Goal: Participate in discussion: Engage in conversation with other users on a specific topic

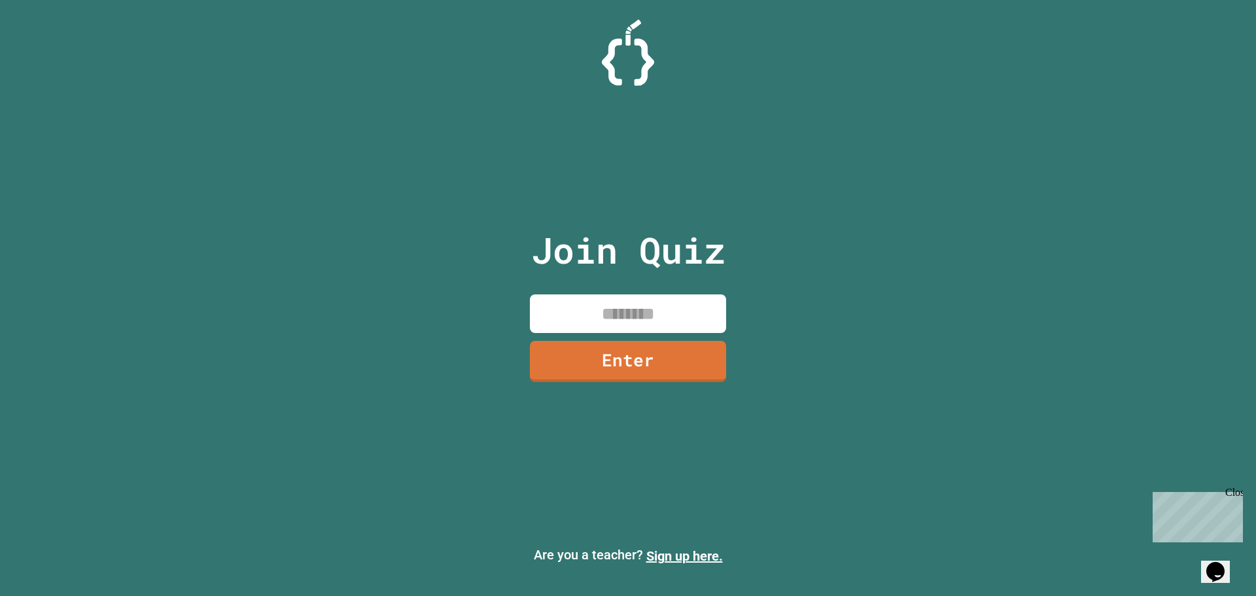
click at [629, 297] on input at bounding box center [628, 313] width 196 height 39
type input "********"
click at [648, 353] on link "Enter" at bounding box center [629, 359] width 192 height 43
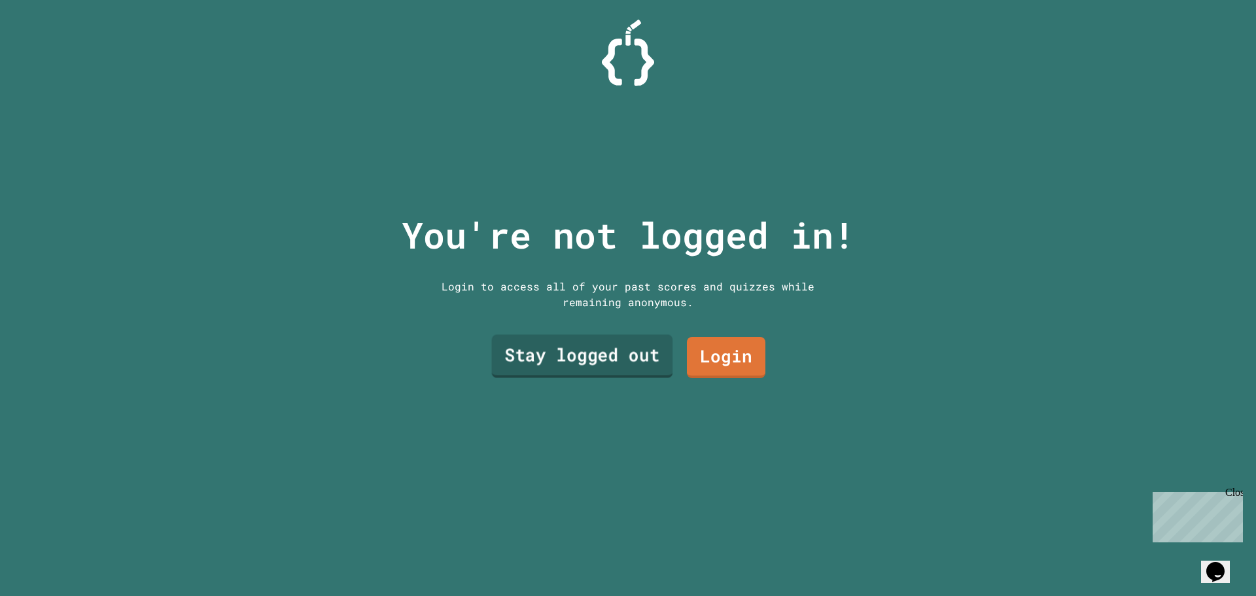
click at [627, 347] on link "Stay logged out" at bounding box center [582, 356] width 181 height 43
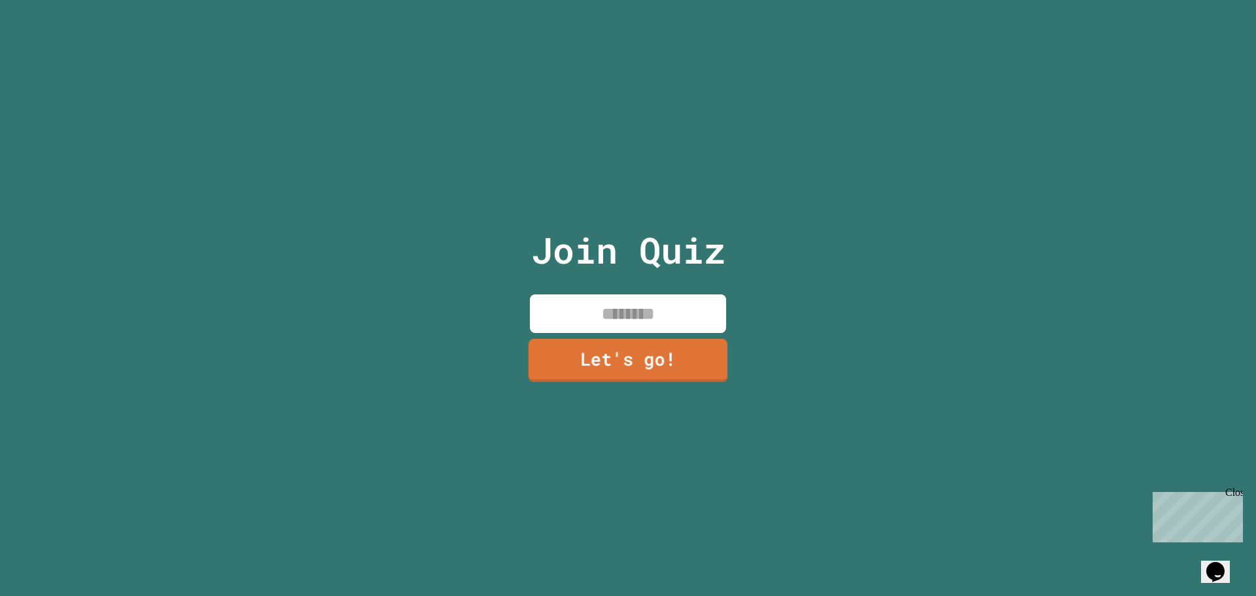
click at [628, 328] on div "Join Quiz Let's go!" at bounding box center [628, 298] width 220 height 596
click at [633, 312] on input at bounding box center [628, 313] width 196 height 39
type input "*"
type input "*****"
click at [697, 349] on link "Let's go!" at bounding box center [628, 359] width 190 height 43
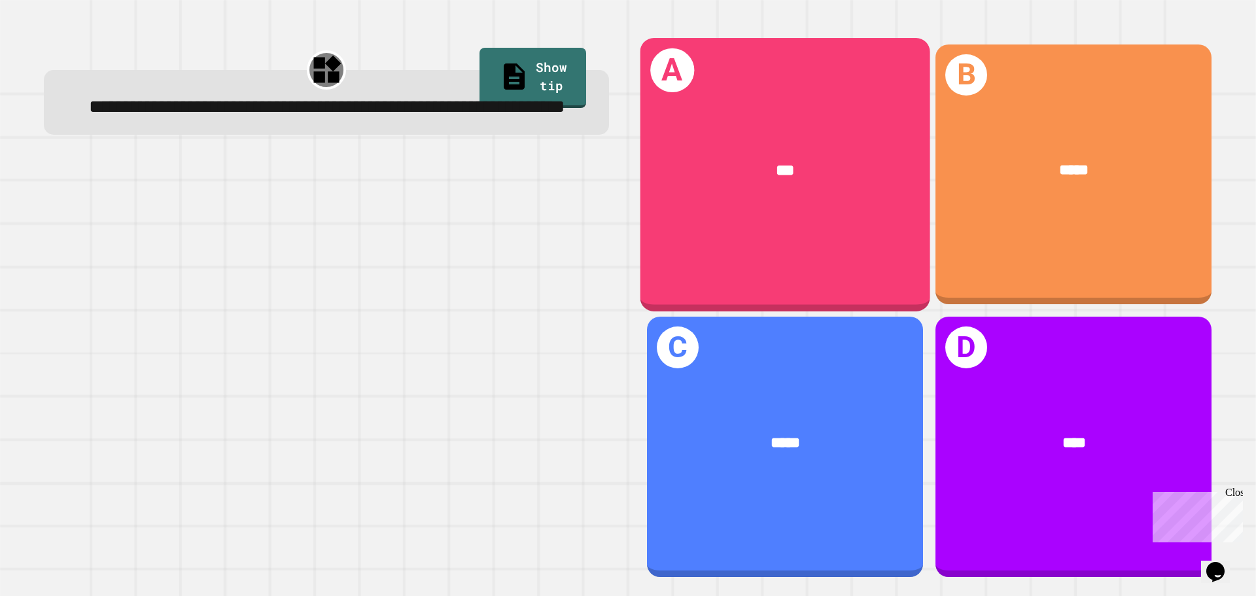
click at [703, 205] on div "***" at bounding box center [786, 171] width 290 height 88
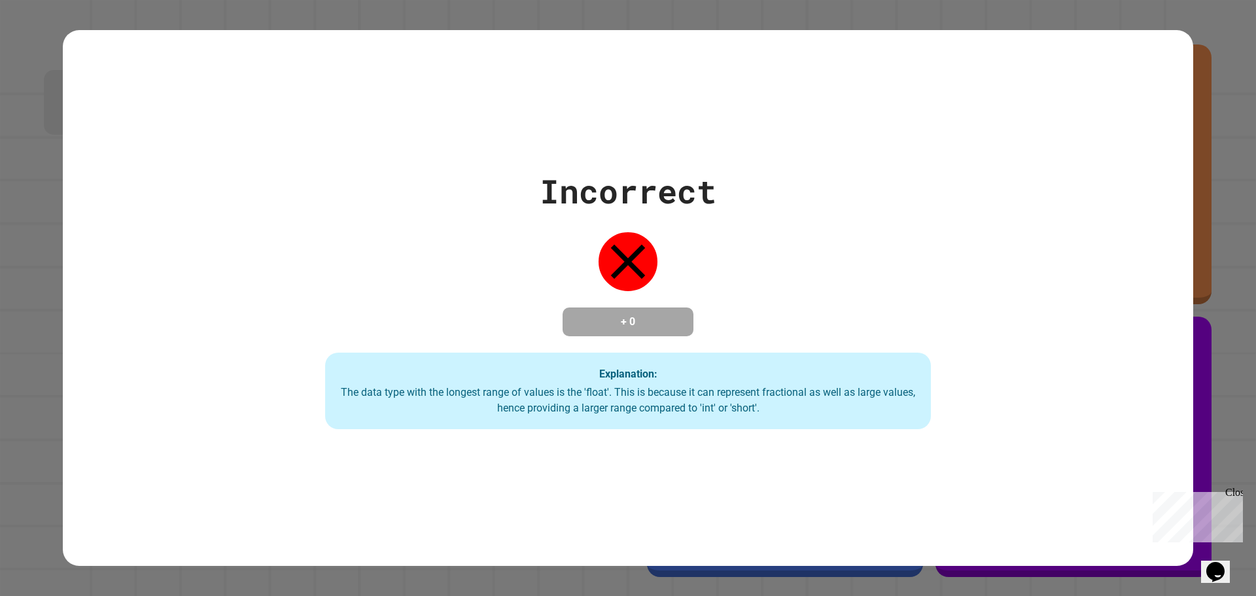
drag, startPoint x: 598, startPoint y: 141, endPoint x: 542, endPoint y: 166, distance: 61.3
drag, startPoint x: 542, startPoint y: 166, endPoint x: 504, endPoint y: 137, distance: 47.1
click at [503, 139] on div "Incorrect + 0 Explanation: The data type with the longest range of values is th…" at bounding box center [628, 298] width 1131 height 536
drag, startPoint x: 508, startPoint y: 141, endPoint x: 410, endPoint y: 194, distance: 111.5
click at [410, 194] on div "Incorrect + 0 Explanation: The data type with the longest range of values is th…" at bounding box center [629, 298] width 866 height 263
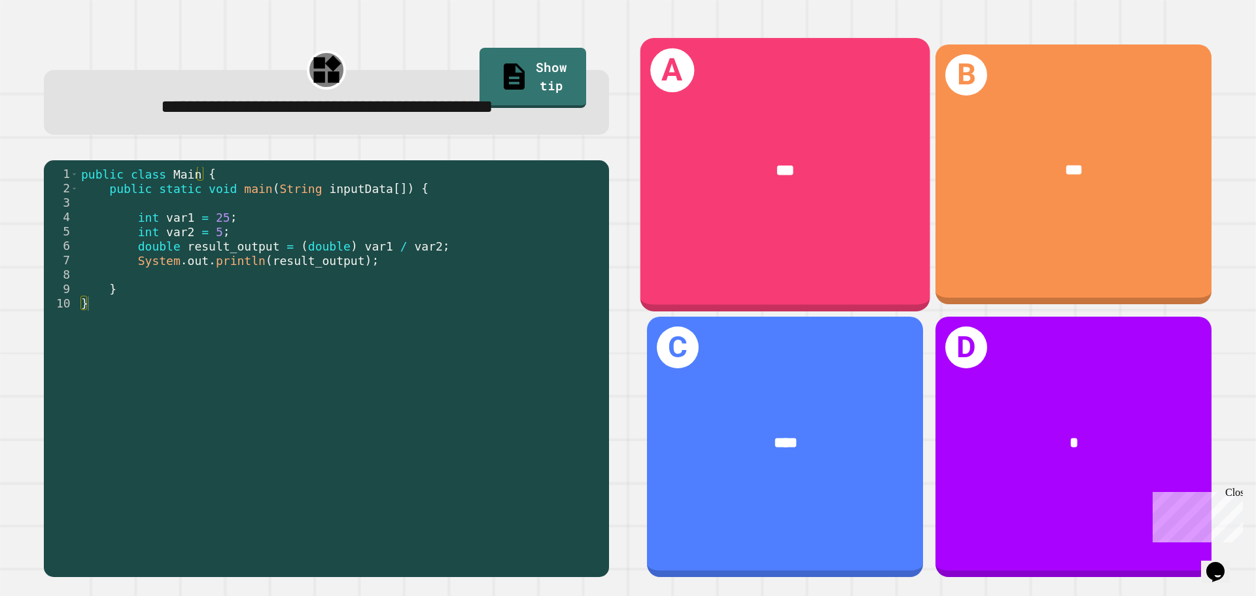
click at [769, 203] on div "***" at bounding box center [786, 171] width 290 height 88
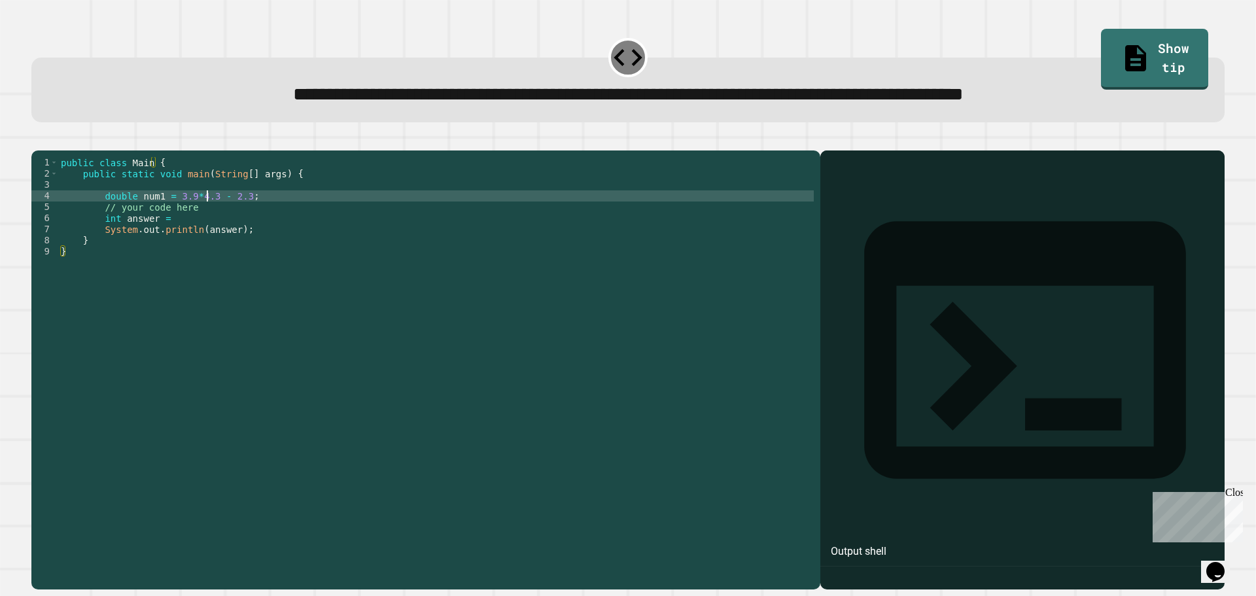
click at [206, 218] on div "public class Main { public static void main ( String [ ] args ) { double num1 =…" at bounding box center [436, 357] width 756 height 400
click at [193, 215] on div "public class Main { public static void main ( String [ ] args ) { double num1 =…" at bounding box center [436, 357] width 756 height 400
click at [201, 216] on div "public class Main { public static void main ( String [ ] args ) { double num1 =…" at bounding box center [436, 357] width 756 height 400
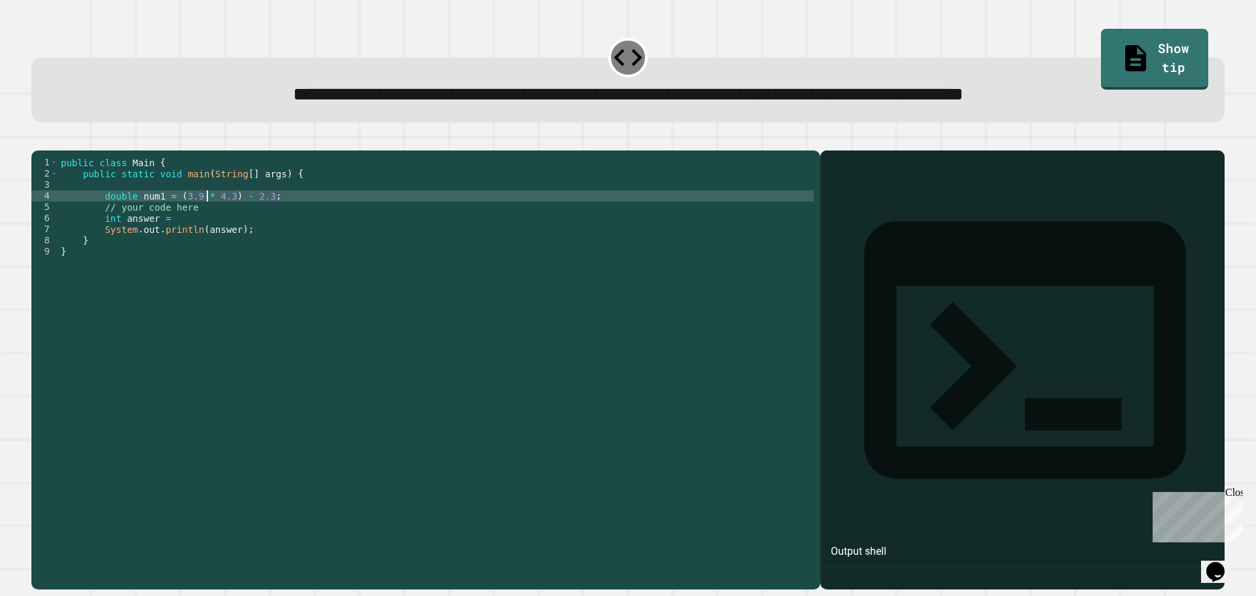
click at [173, 234] on div "public class Main { public static void main ( String [ ] args ) { double num1 =…" at bounding box center [436, 357] width 756 height 400
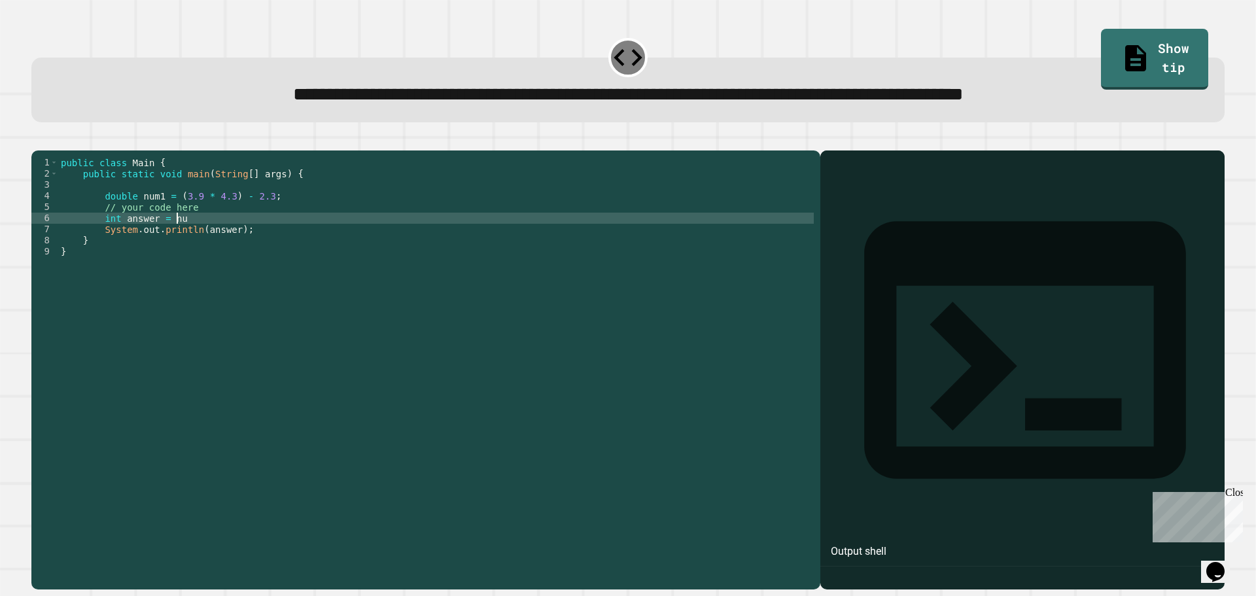
scroll to position [0, 8]
click at [38, 140] on icon "button" at bounding box center [38, 140] width 0 height 0
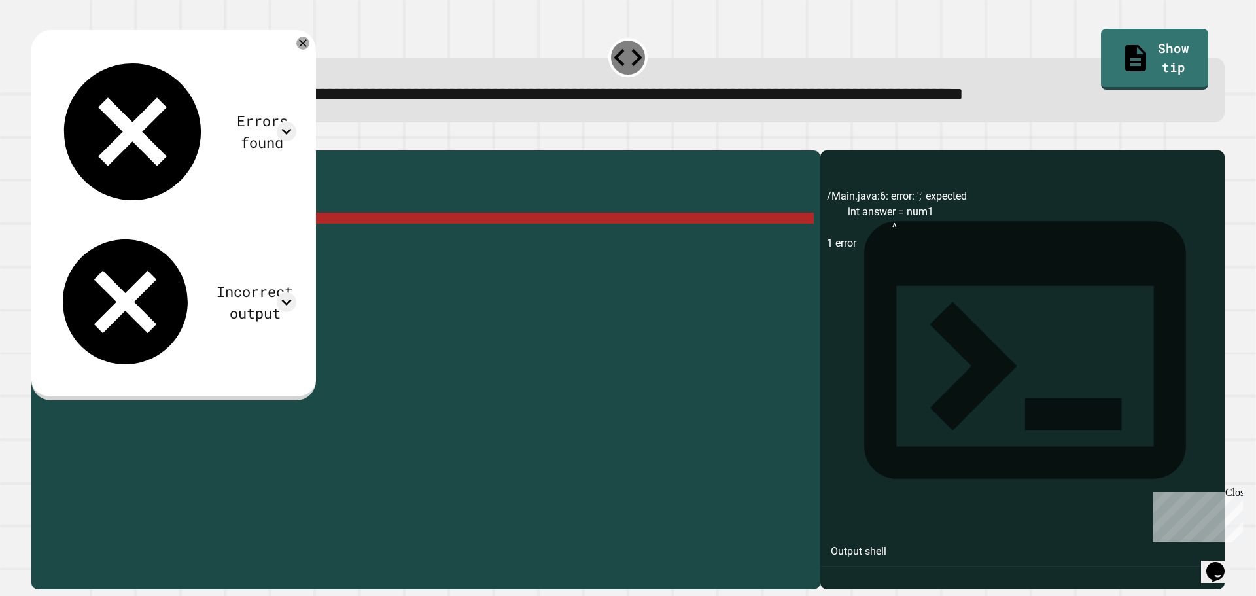
click at [231, 237] on div "public class Main { public static void main ( String [ ] args ) { double num1 =…" at bounding box center [436, 357] width 756 height 400
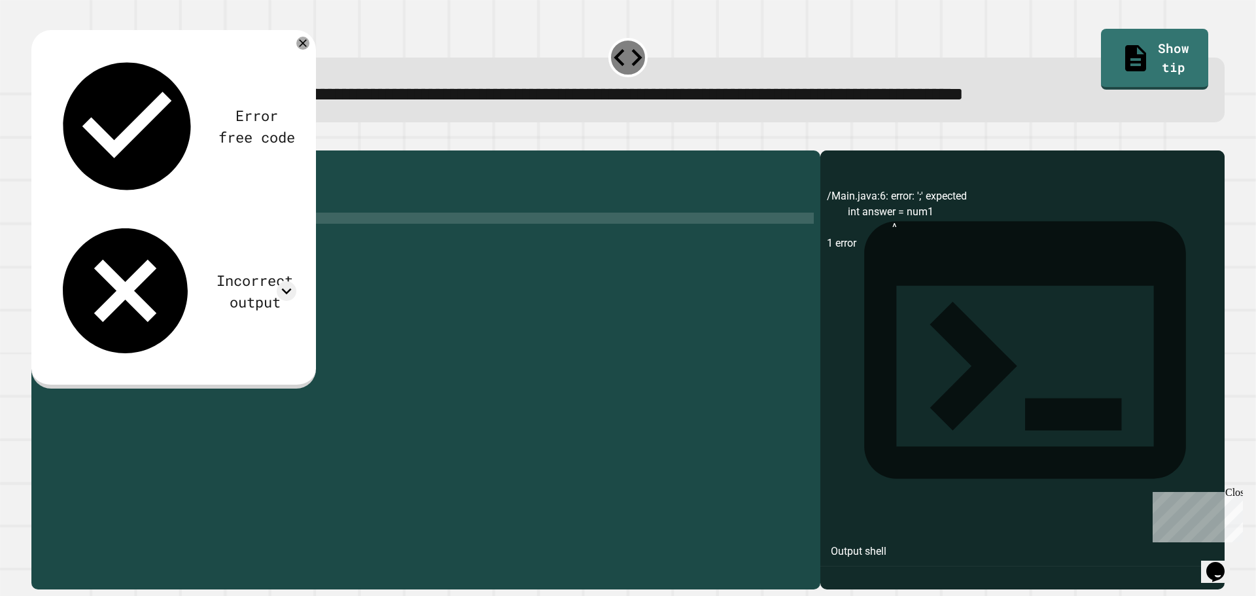
scroll to position [0, 9]
click at [38, 140] on button "button" at bounding box center [38, 140] width 0 height 0
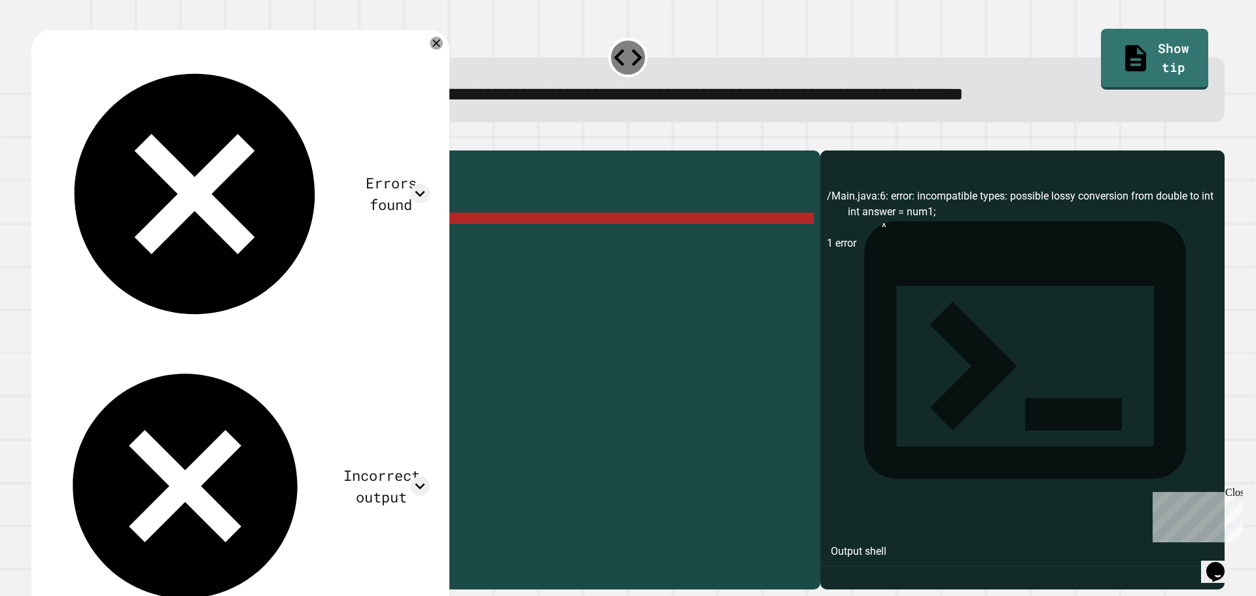
click at [219, 234] on div "public class Main { public static void main ( String [ ] args ) { double num1 =…" at bounding box center [436, 357] width 756 height 400
click at [440, 47] on icon at bounding box center [437, 43] width 16 height 16
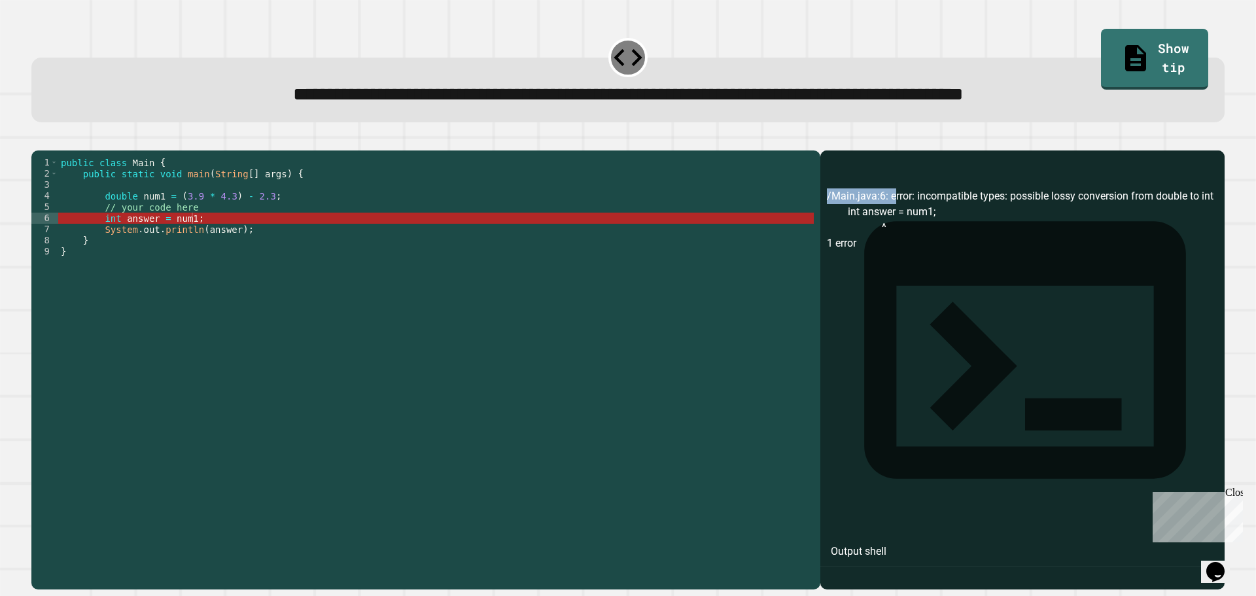
scroll to position [0, 1]
drag, startPoint x: 881, startPoint y: 219, endPoint x: 1211, endPoint y: 217, distance: 330.4
click at [1211, 217] on div "**********" at bounding box center [628, 362] width 1206 height 467
click at [1019, 266] on div "/Main.java:6: error: incompatible types: possible lossy conversion from double …" at bounding box center [1022, 388] width 391 height 401
click at [117, 242] on div "public class Main { public static void main ( String [ ] args ) { double num1 =…" at bounding box center [436, 357] width 756 height 400
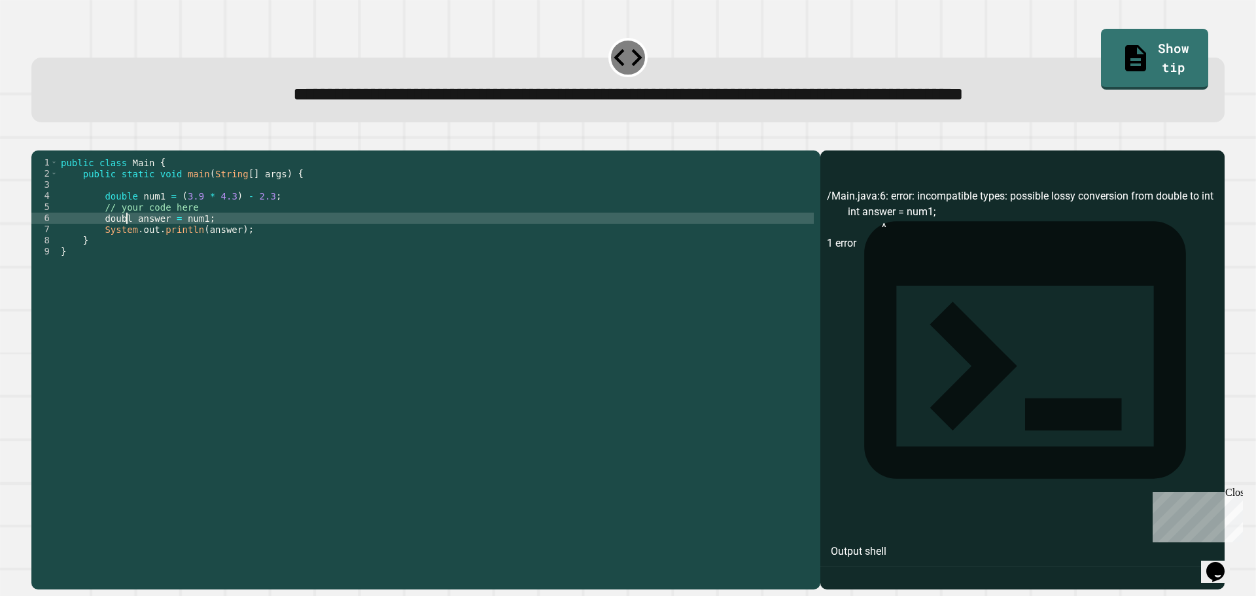
scroll to position [0, 5]
click at [38, 140] on icon "button" at bounding box center [38, 140] width 0 height 0
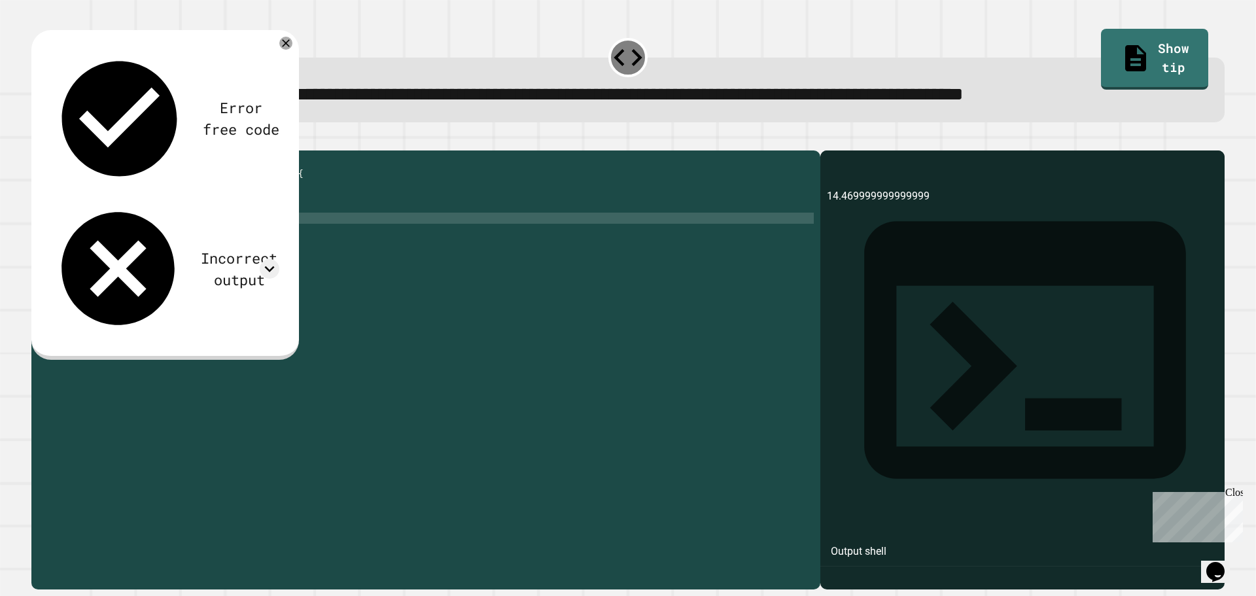
click at [131, 218] on div "public class Main { public static void main ( String [ ] args ) { double num1 =…" at bounding box center [436, 357] width 756 height 400
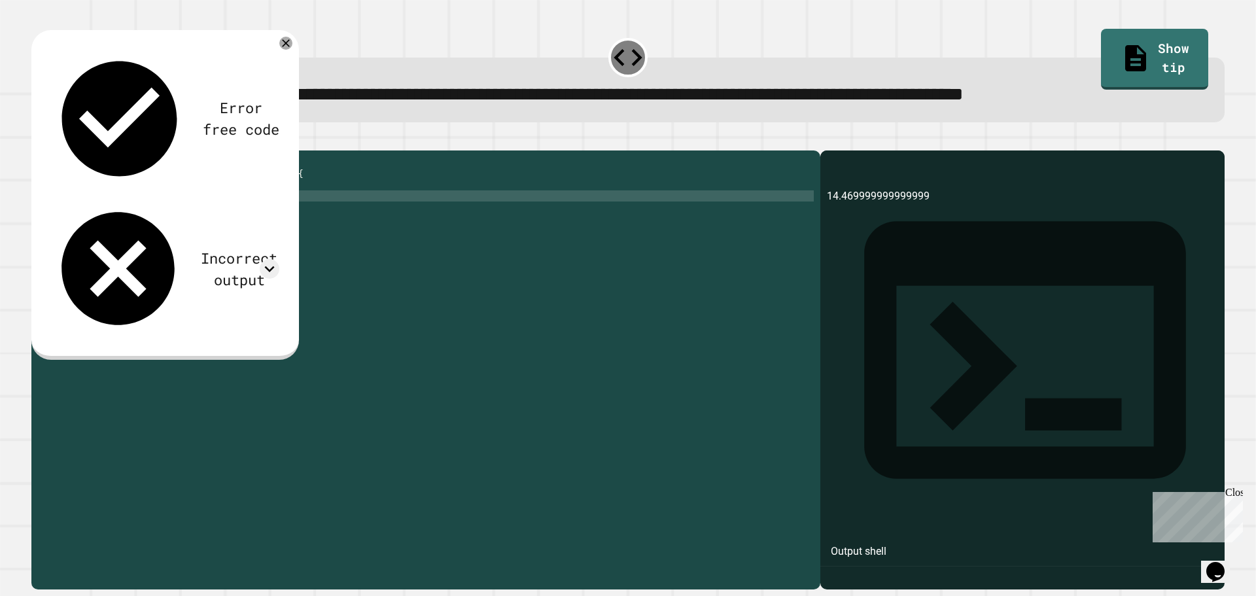
scroll to position [0, 4]
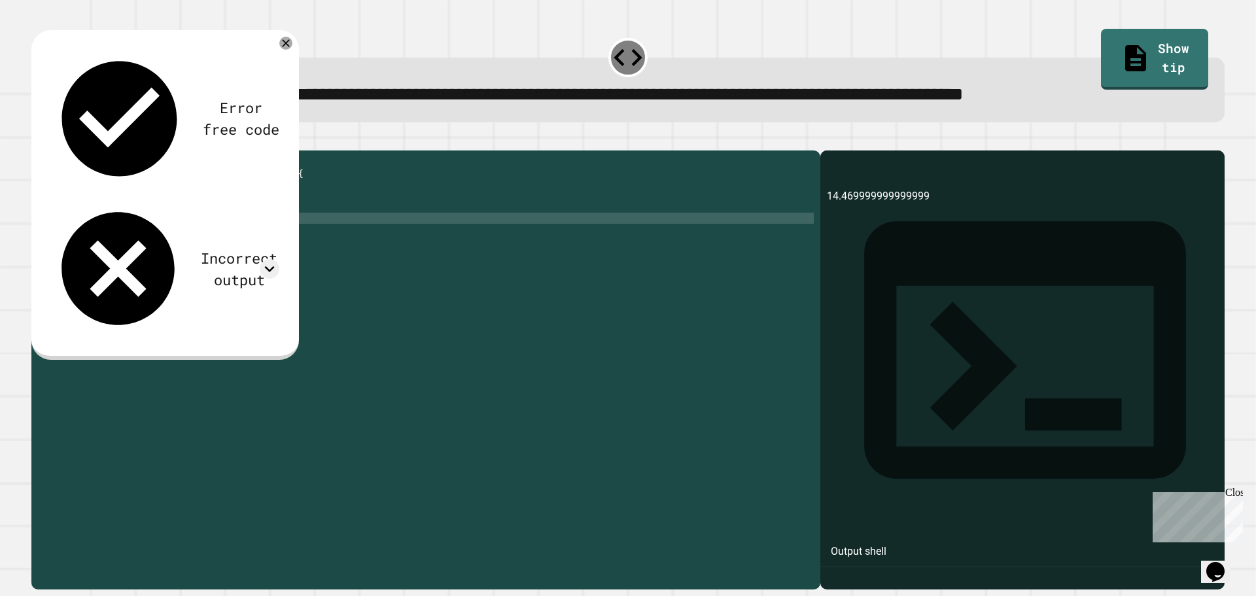
drag, startPoint x: 130, startPoint y: 243, endPoint x: 135, endPoint y: 224, distance: 19.9
click at [130, 242] on div "public class Main { public static void main ( String [ ] args ) { int num1 = ( …" at bounding box center [436, 357] width 756 height 400
click at [38, 140] on button "button" at bounding box center [38, 140] width 0 height 0
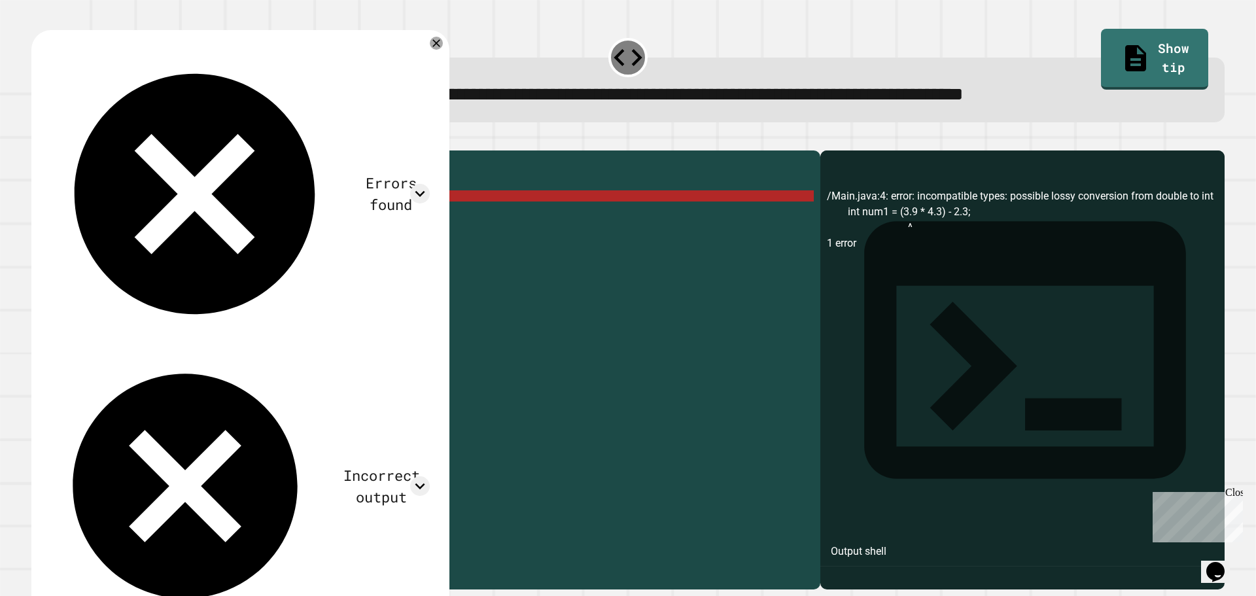
click at [114, 216] on div "public class Main { public static void main ( String [ ] args ) { int num1 = ( …" at bounding box center [436, 357] width 756 height 400
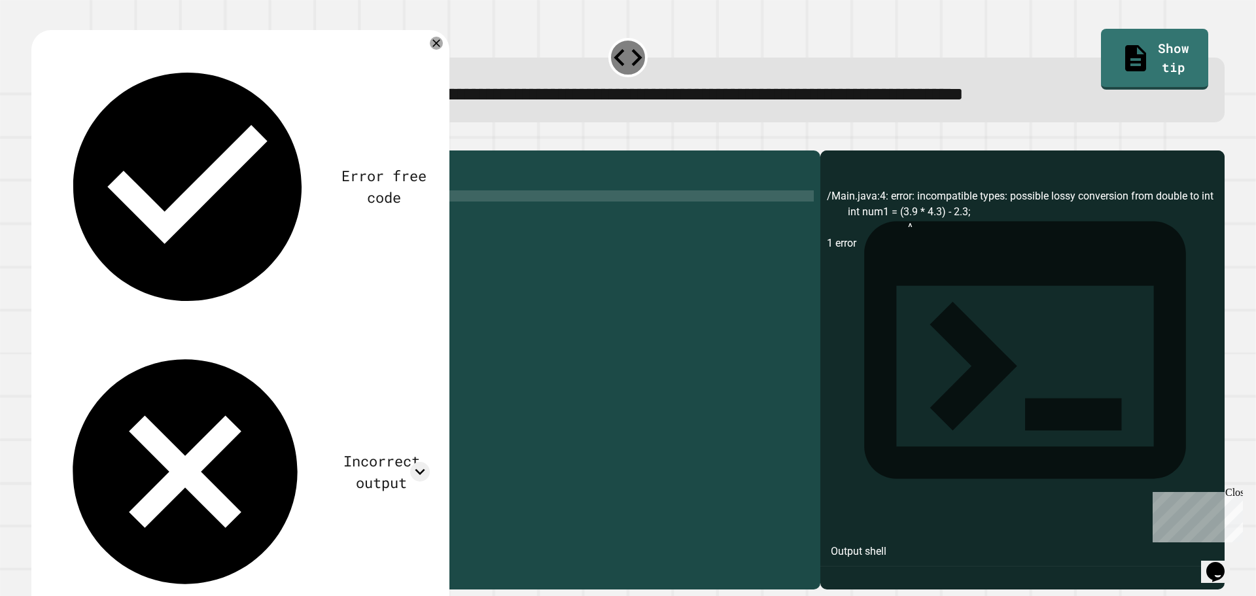
scroll to position [0, 5]
click at [38, 140] on icon "button" at bounding box center [38, 140] width 0 height 0
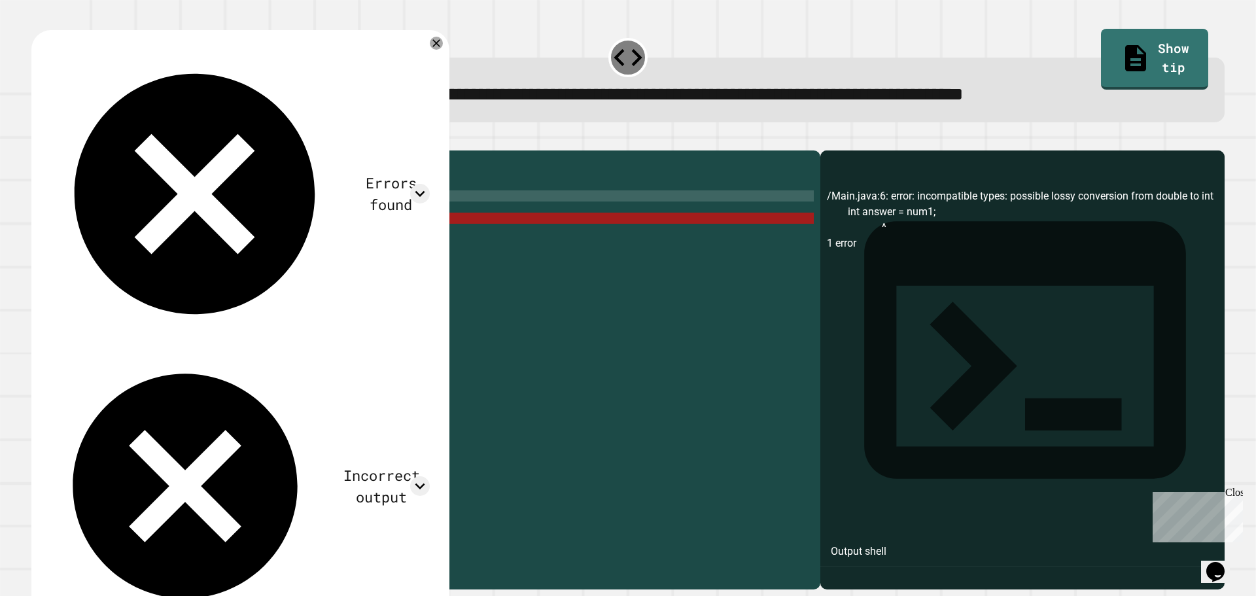
click at [116, 240] on div "public class Main { public static void main ( String [ ] args ) { double num1 =…" at bounding box center [436, 357] width 756 height 400
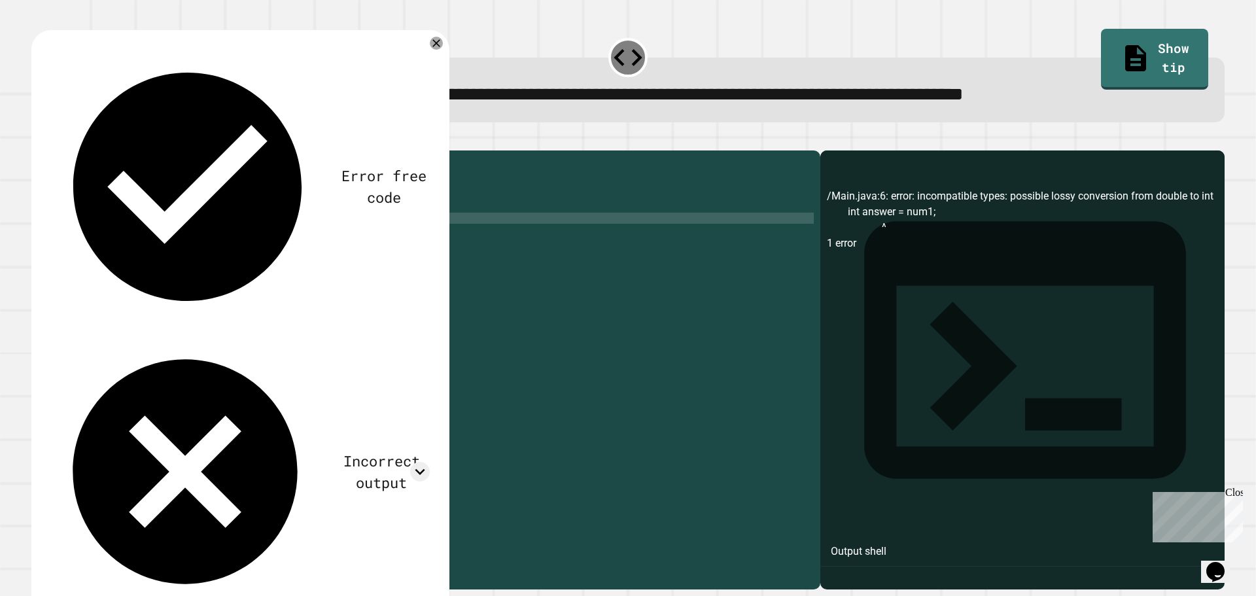
click at [38, 140] on icon "button" at bounding box center [38, 140] width 0 height 0
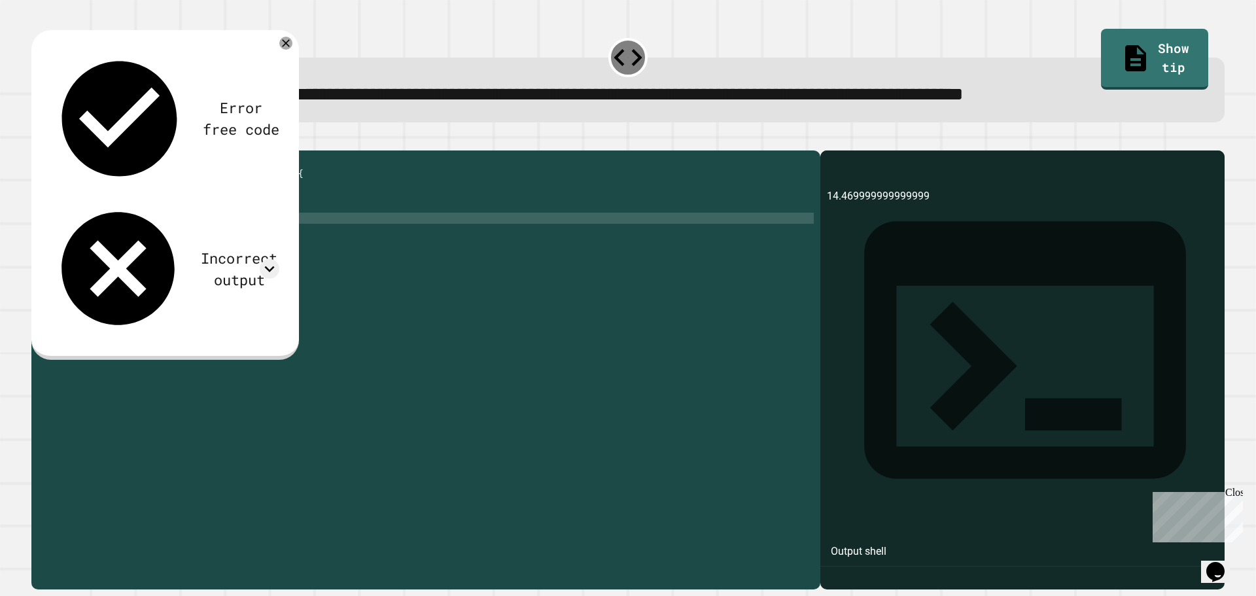
click at [277, 45] on div "Error free code 14.469999999999999 Incorrect output Expected output 14 My outpu…" at bounding box center [165, 193] width 242 height 300
click at [285, 44] on icon at bounding box center [285, 43] width 13 height 13
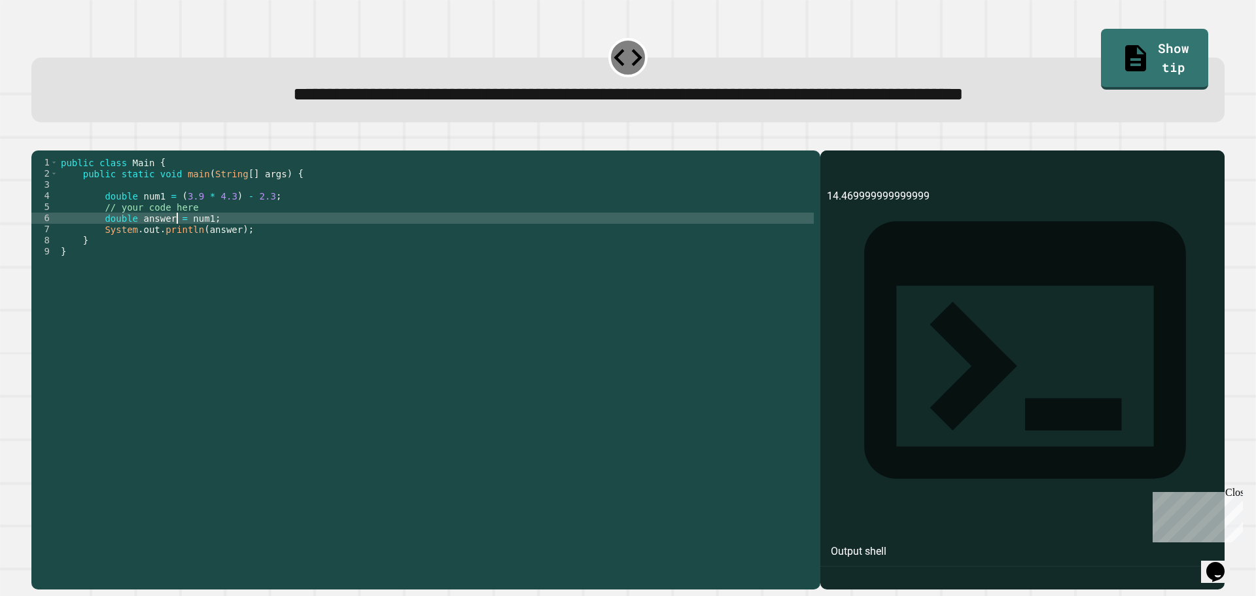
click at [181, 239] on div "public class Main { public static void main ( String [ ] args ) { double num1 =…" at bounding box center [436, 357] width 756 height 400
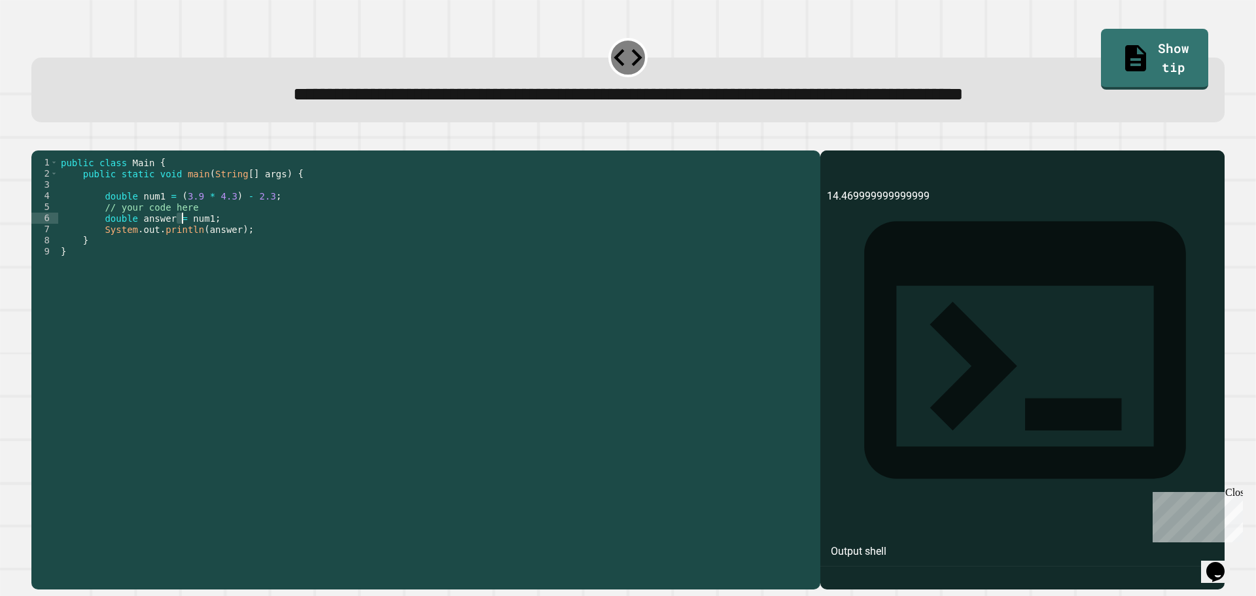
click at [181, 241] on div "public class Main { public static void main ( String [ ] args ) { double num1 =…" at bounding box center [436, 346] width 756 height 378
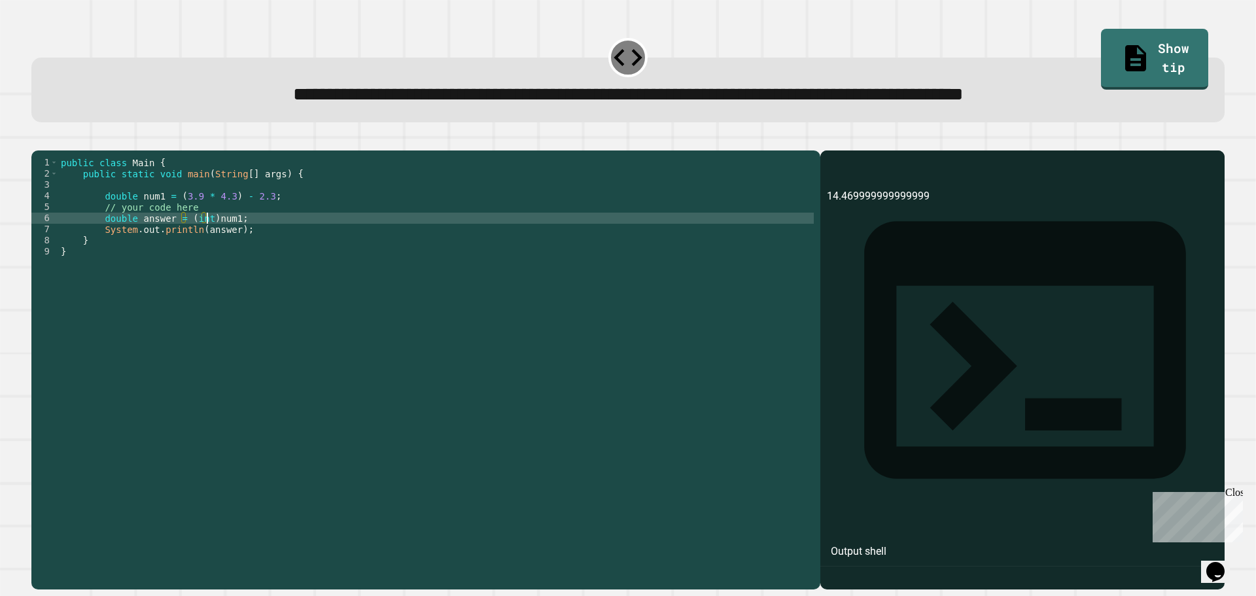
scroll to position [0, 10]
type textarea "**********"
click at [38, 140] on button "button" at bounding box center [38, 140] width 0 height 0
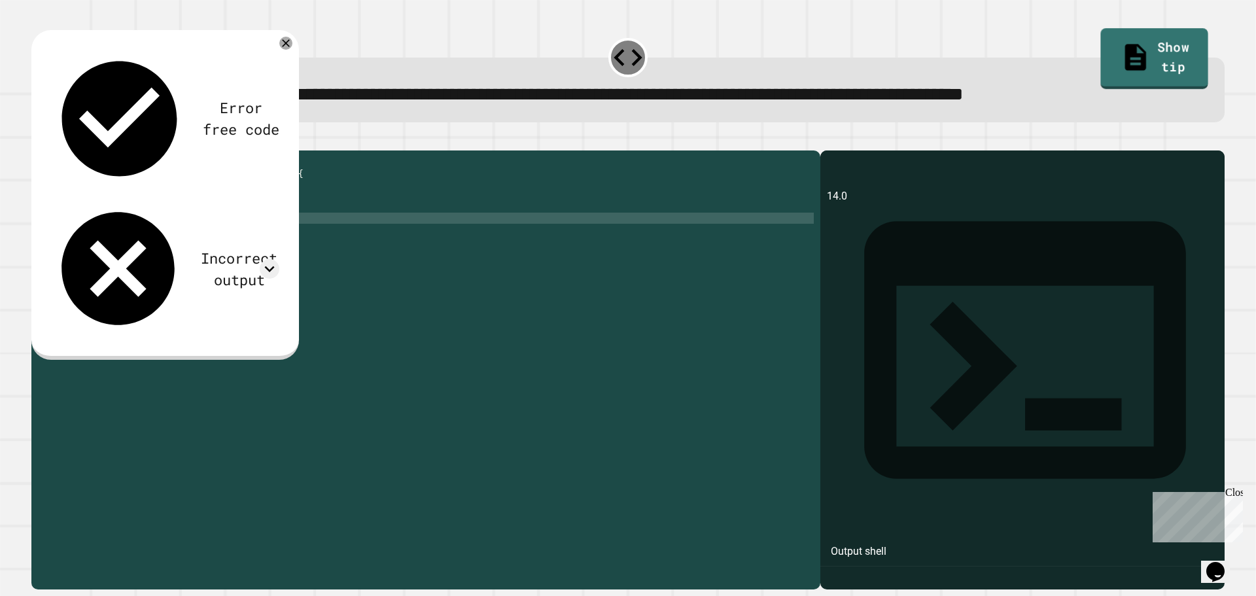
click at [1108, 26] on div "**********" at bounding box center [628, 76] width 1206 height 103
click at [1106, 40] on link "Show tip" at bounding box center [1154, 57] width 97 height 63
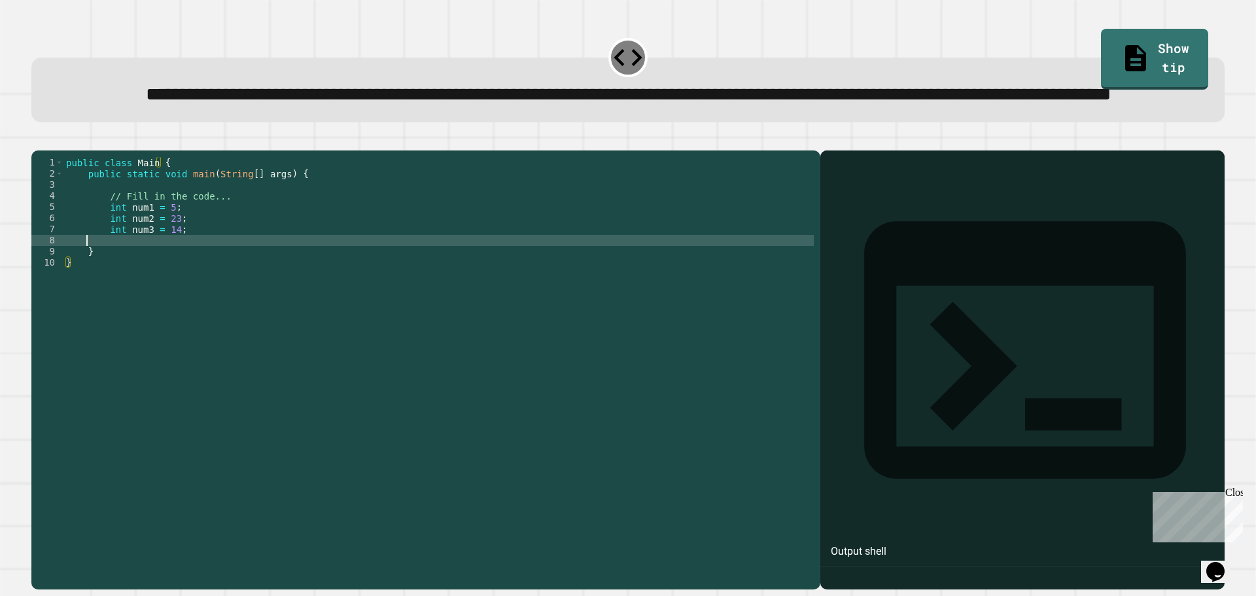
click at [234, 295] on div "public class Main { public static void main ( String [ ] args ) { // Fill in th…" at bounding box center [438, 340] width 750 height 367
click at [92, 290] on div "public class Main { public static void main ( String [ ] args ) { // Fill in th…" at bounding box center [438, 340] width 750 height 367
type textarea "**********"
click at [268, 298] on div "public class Main { public static void main ( String [ ] args ) { // Fill in th…" at bounding box center [438, 340] width 750 height 367
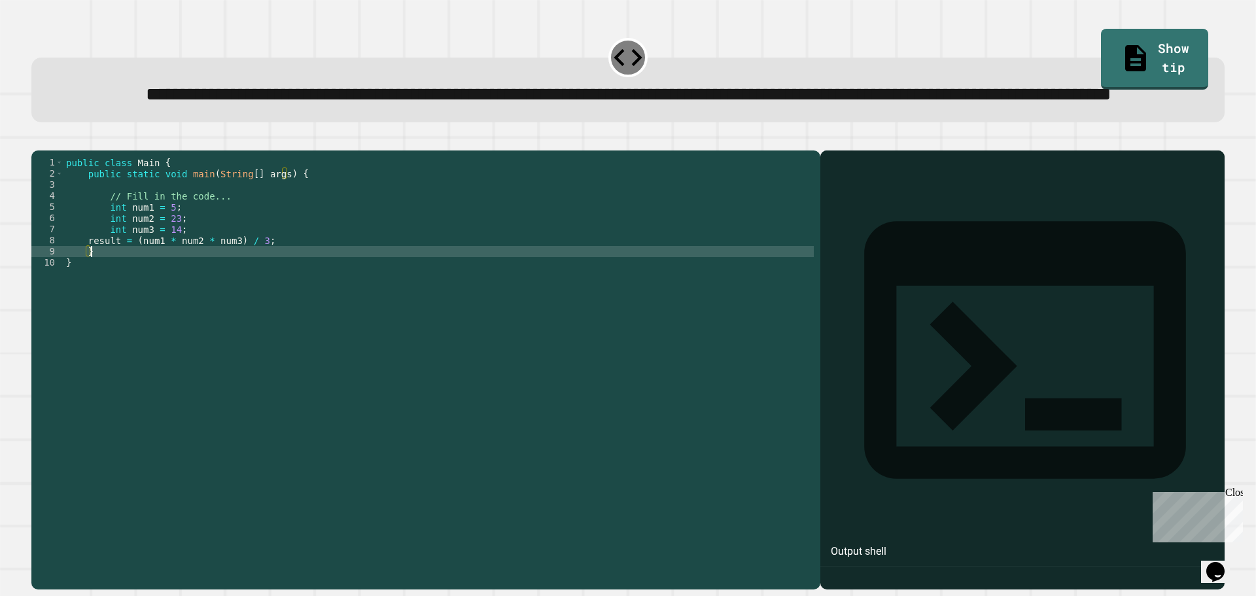
scroll to position [0, 1]
click at [279, 292] on div "public class Main { public static void main ( String [ ] args ) { // Fill in th…" at bounding box center [438, 340] width 750 height 367
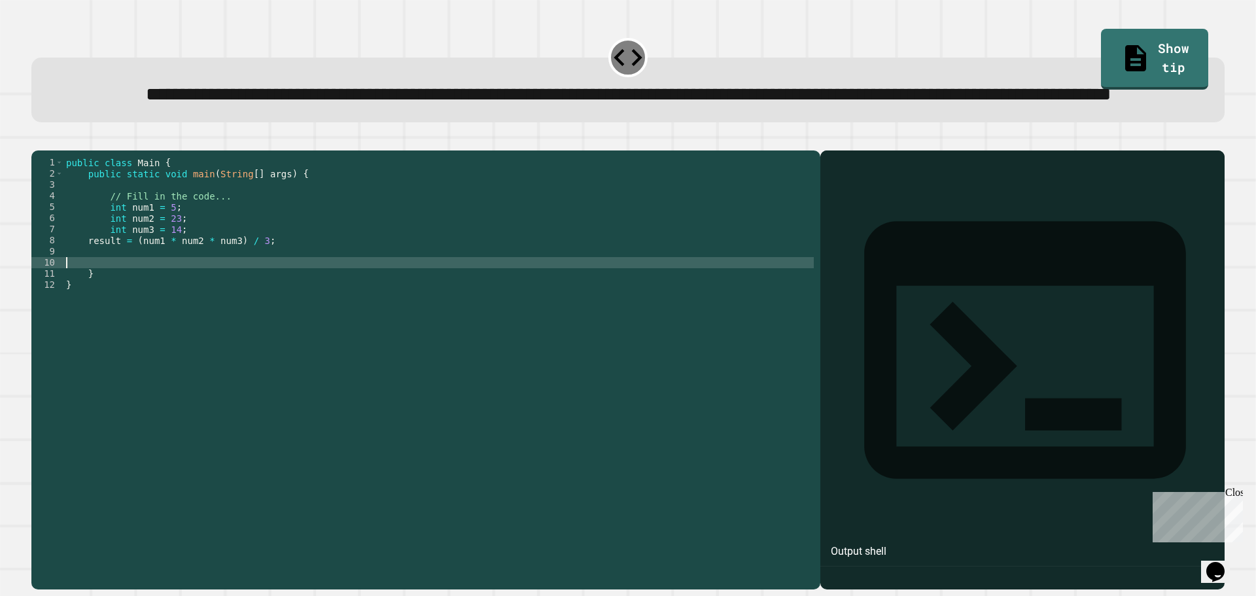
scroll to position [0, 0]
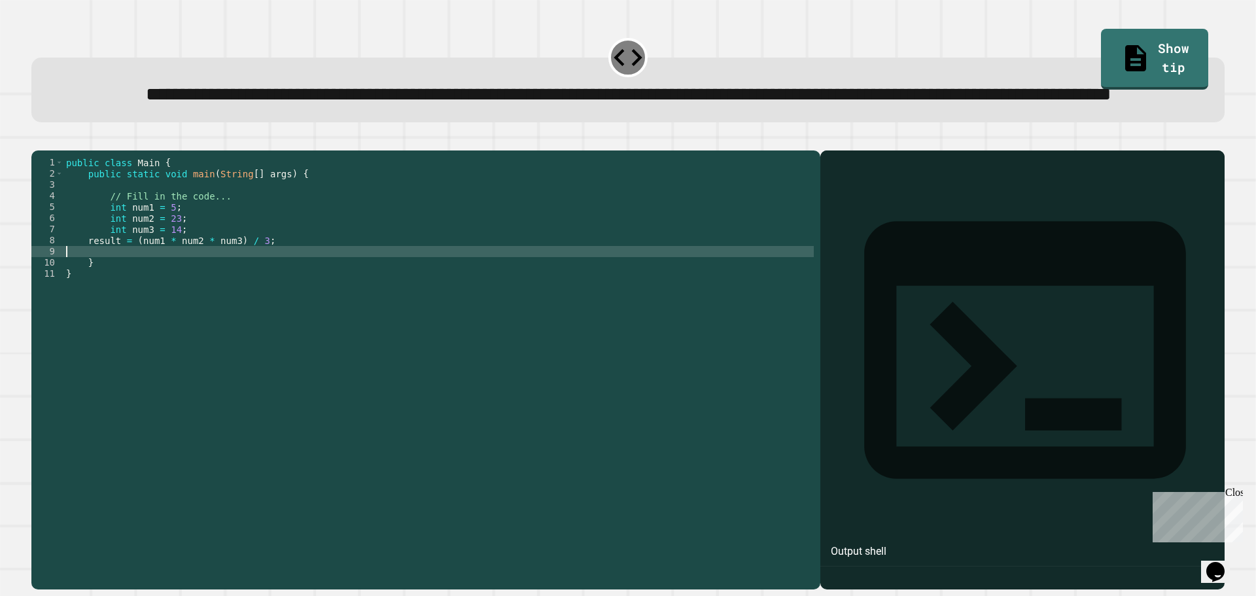
type textarea "**********"
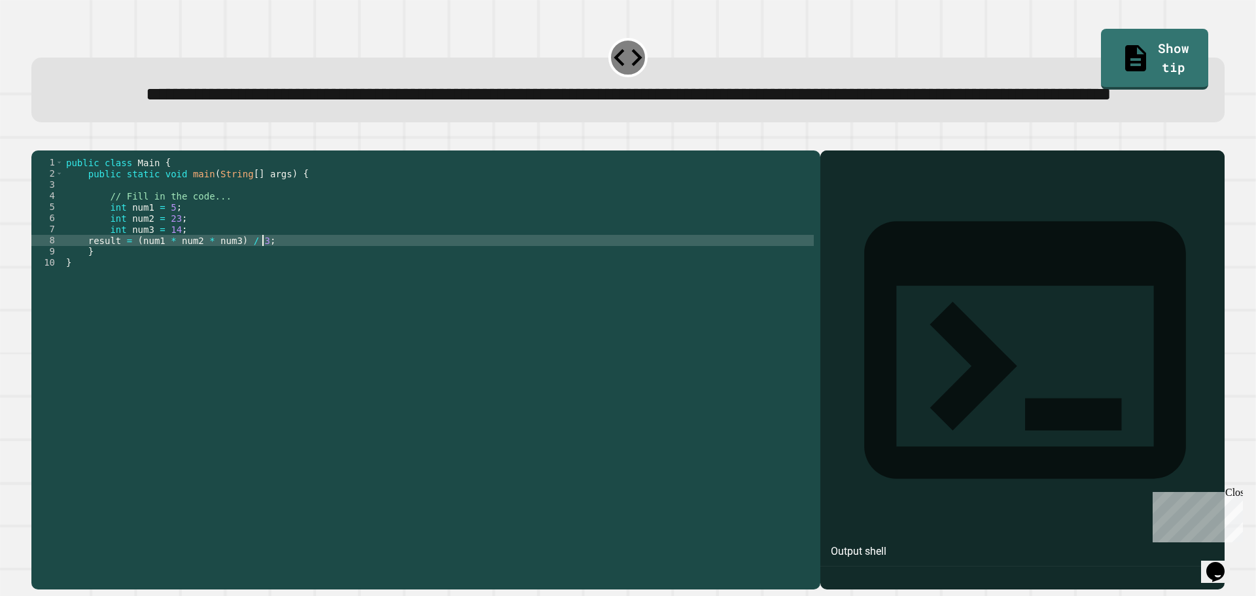
click at [230, 310] on div "public class Main { public static void main ( String [ ] args ) { // Fill in th…" at bounding box center [438, 340] width 750 height 367
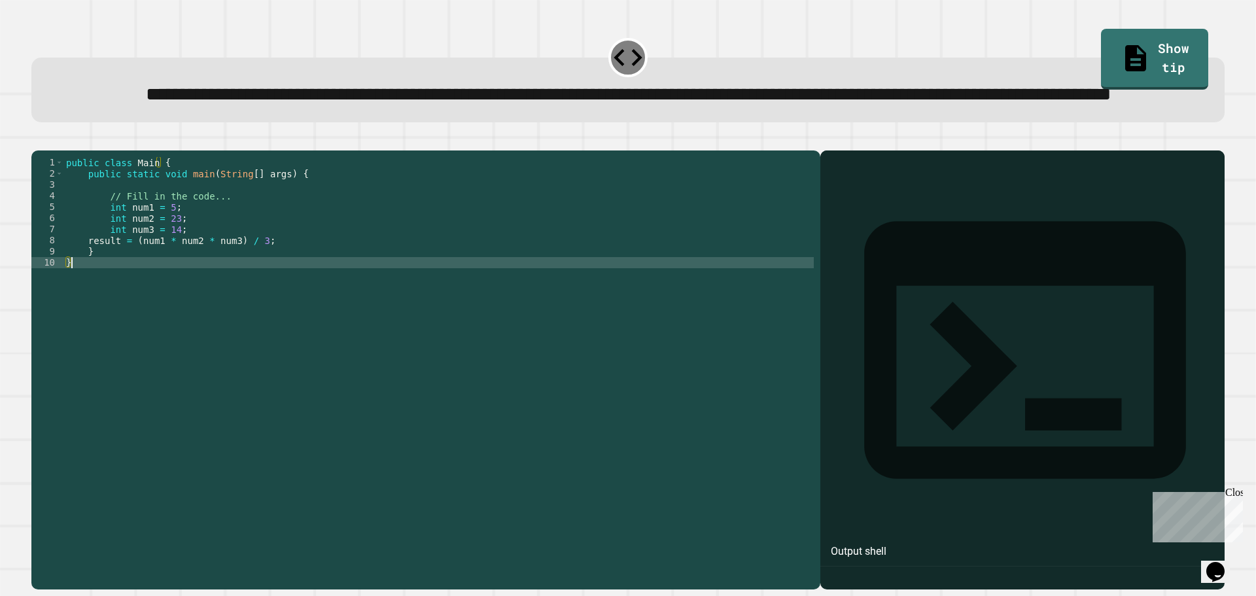
click at [300, 292] on div "public class Main { public static void main ( String [ ] args ) { // Fill in th…" at bounding box center [438, 340] width 750 height 367
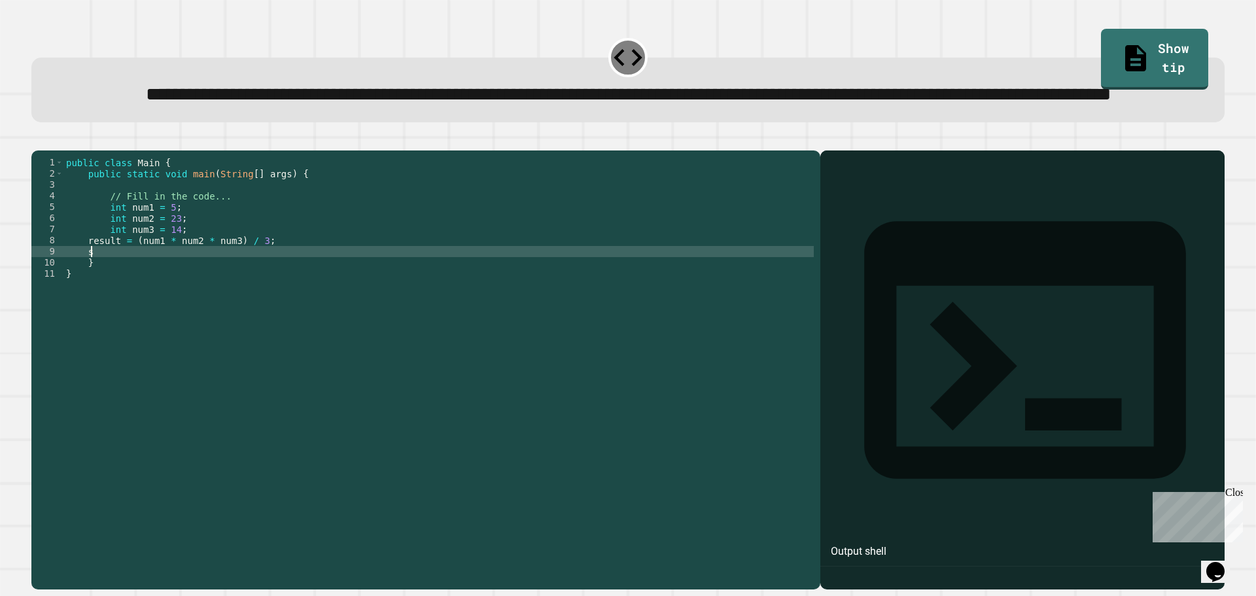
type textarea "*"
click at [38, 140] on button "button" at bounding box center [38, 140] width 0 height 0
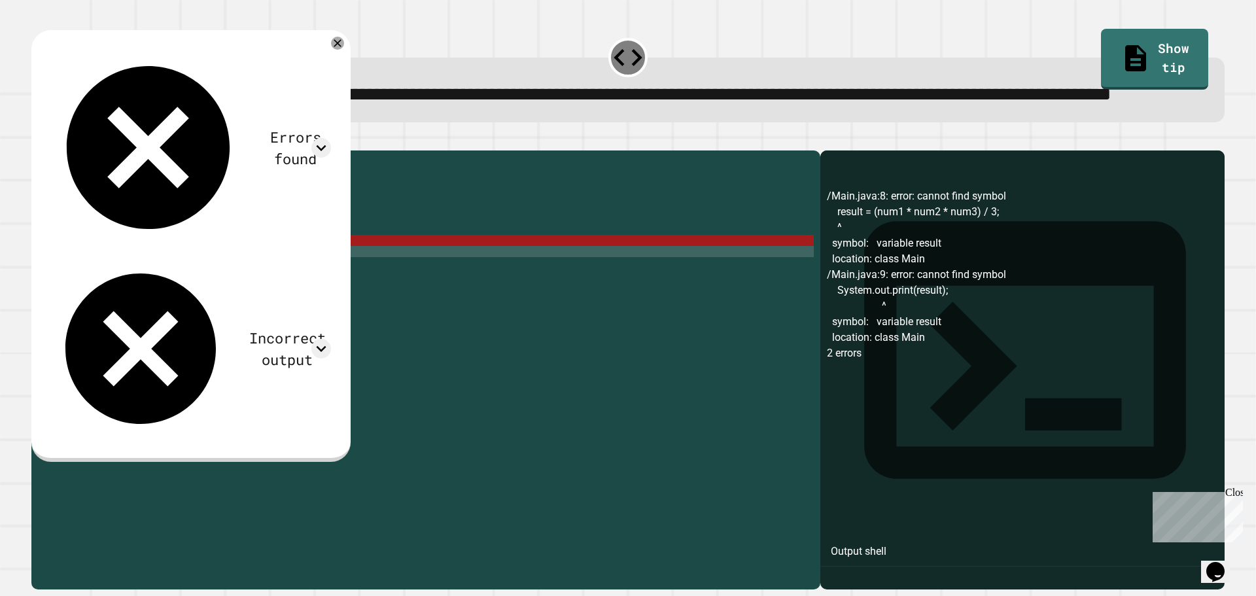
click at [195, 282] on div "public class Main { public static void main ( String [ ] args ) { // Fill in th…" at bounding box center [438, 340] width 750 height 367
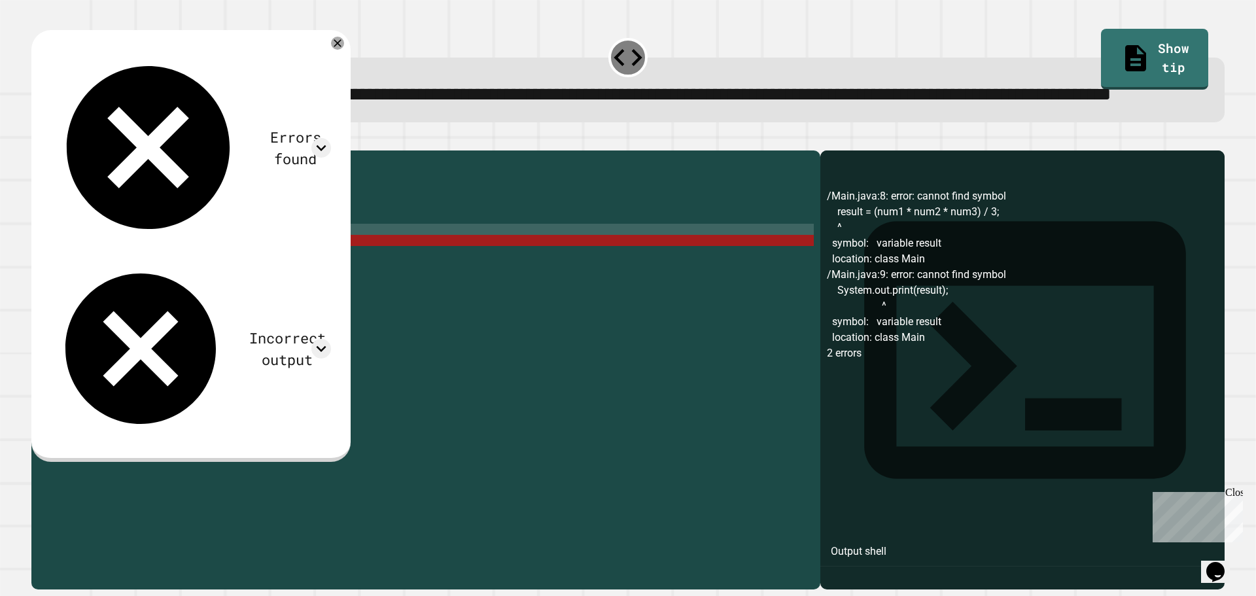
scroll to position [0, 7]
type textarea "**********"
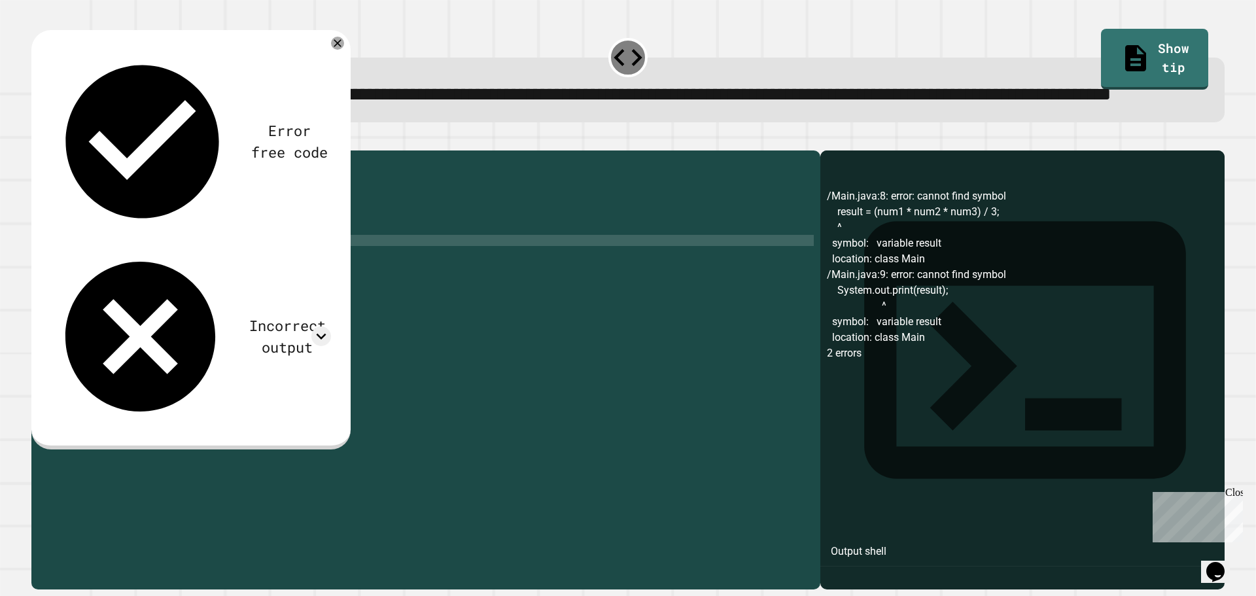
scroll to position [0, 5]
type textarea "*"
click at [86, 294] on div "public class Main { public static void main ( String [ ] args ) { // Fill in th…" at bounding box center [438, 340] width 750 height 367
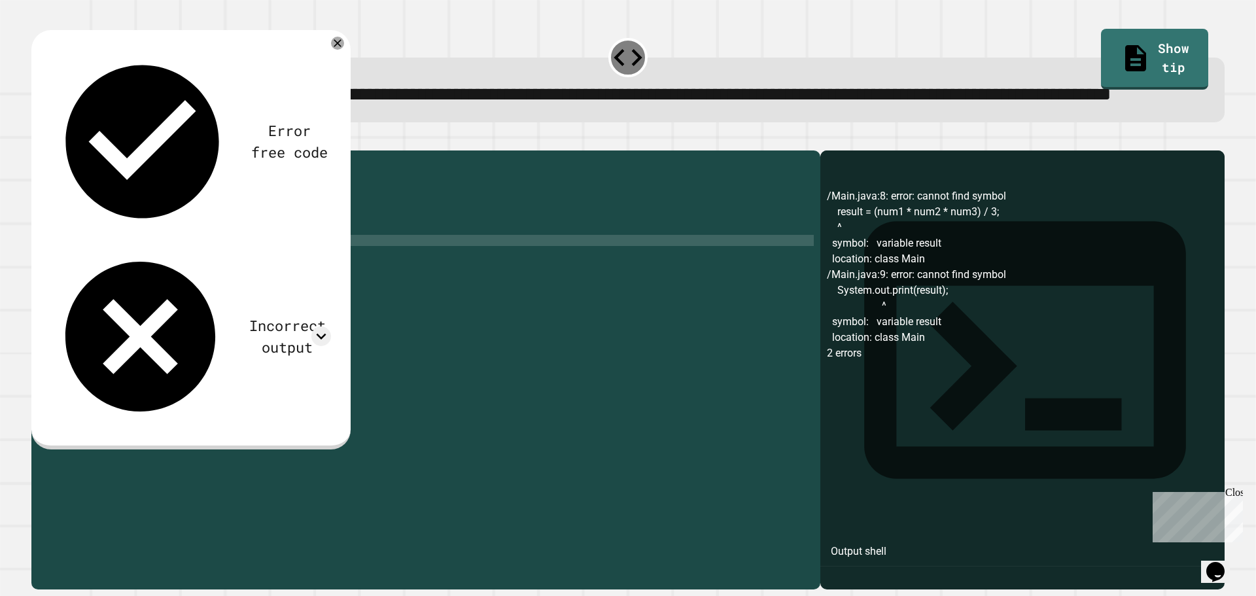
click at [38, 140] on icon "button" at bounding box center [38, 140] width 0 height 0
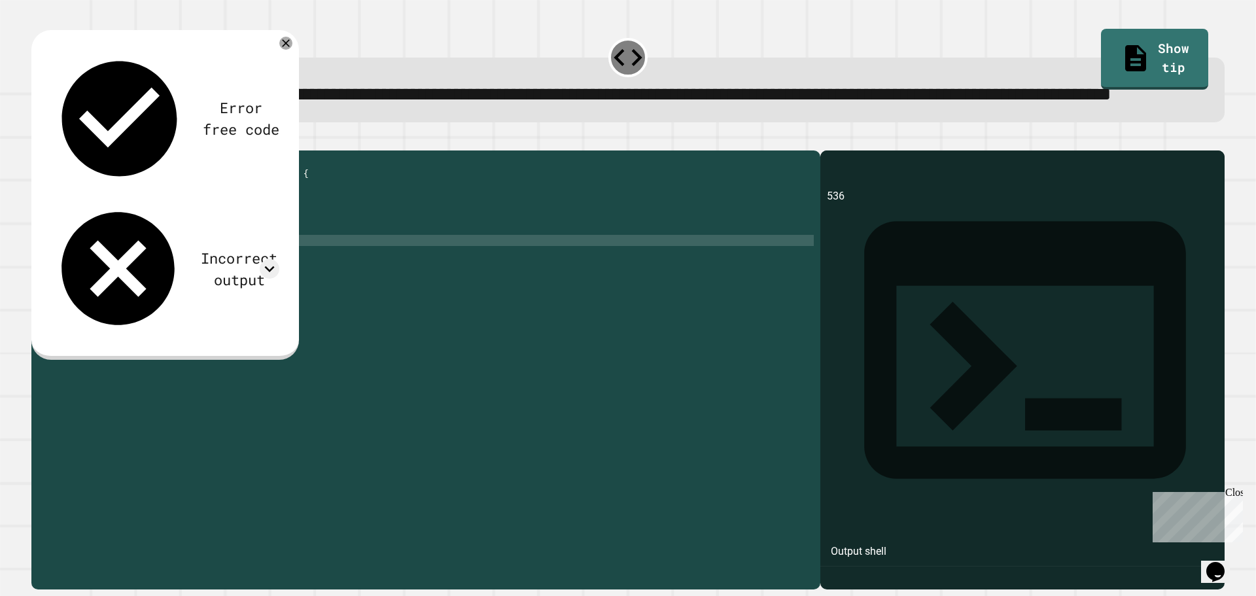
click at [282, 50] on icon at bounding box center [285, 43] width 13 height 13
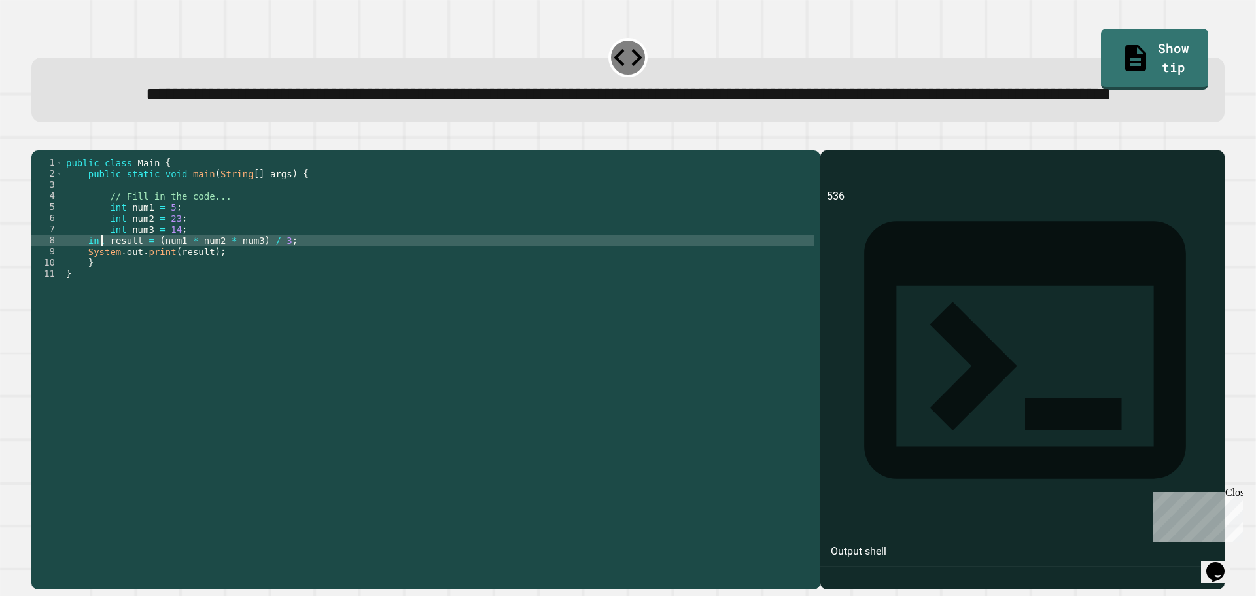
click at [101, 292] on div "public class Main { public static void main ( String [ ] args ) { // Fill in th…" at bounding box center [438, 340] width 750 height 367
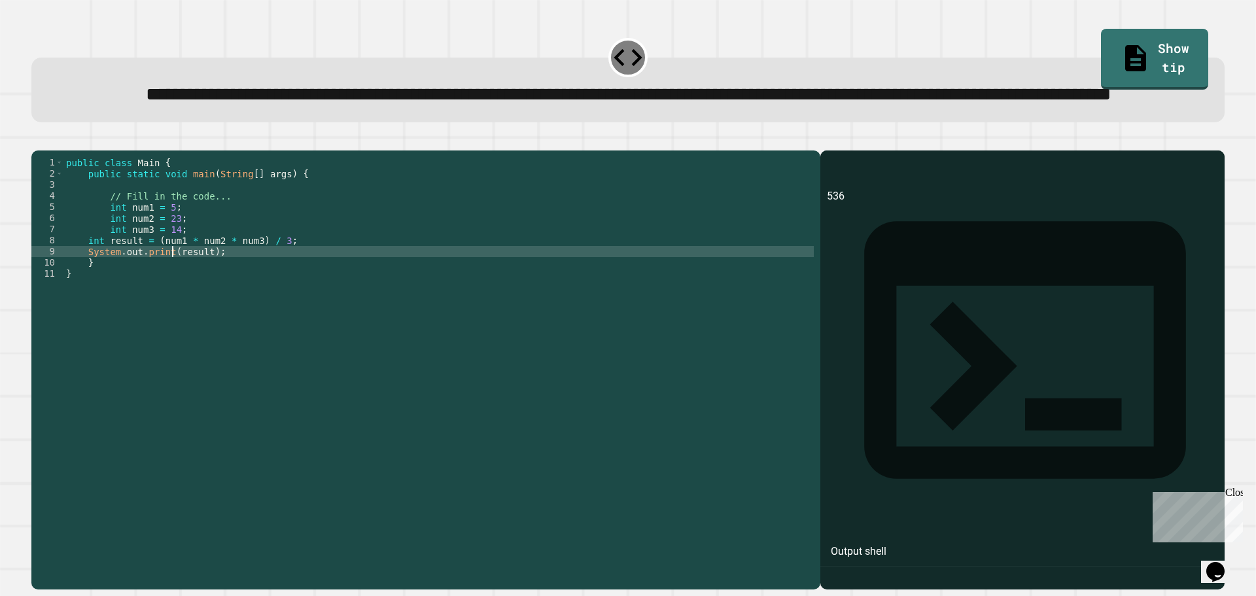
click at [171, 303] on div "public class Main { public static void main ( String [ ] args ) { // Fill in th…" at bounding box center [438, 340] width 750 height 367
type textarea "**********"
click at [38, 140] on icon "button" at bounding box center [38, 140] width 0 height 0
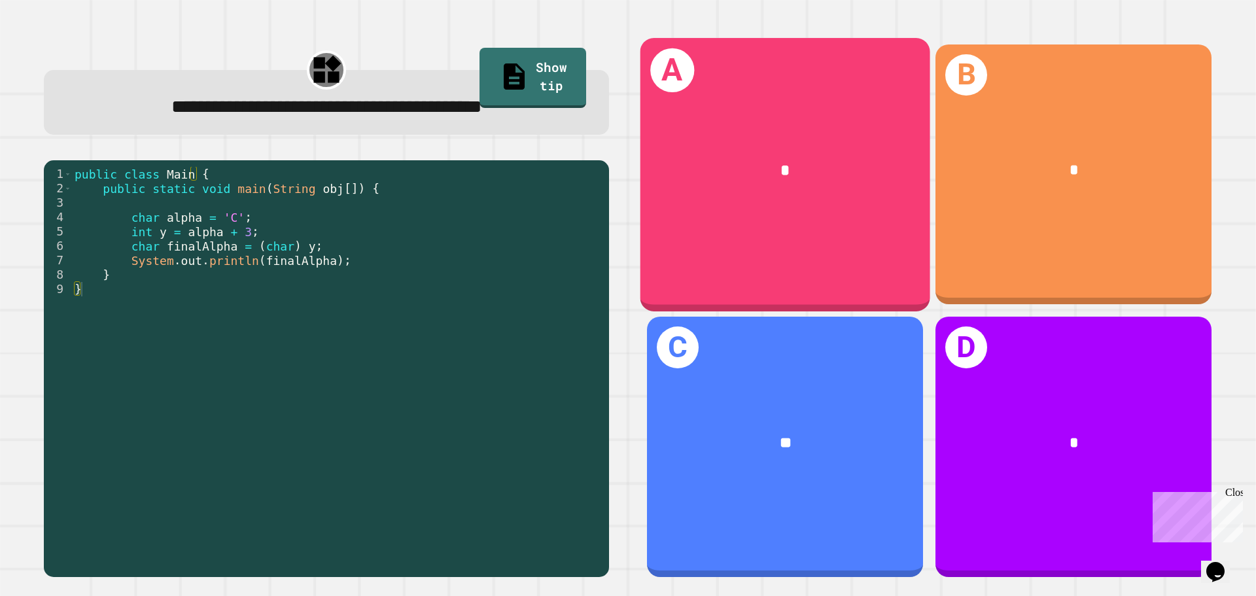
click at [784, 224] on div "A *" at bounding box center [786, 174] width 290 height 273
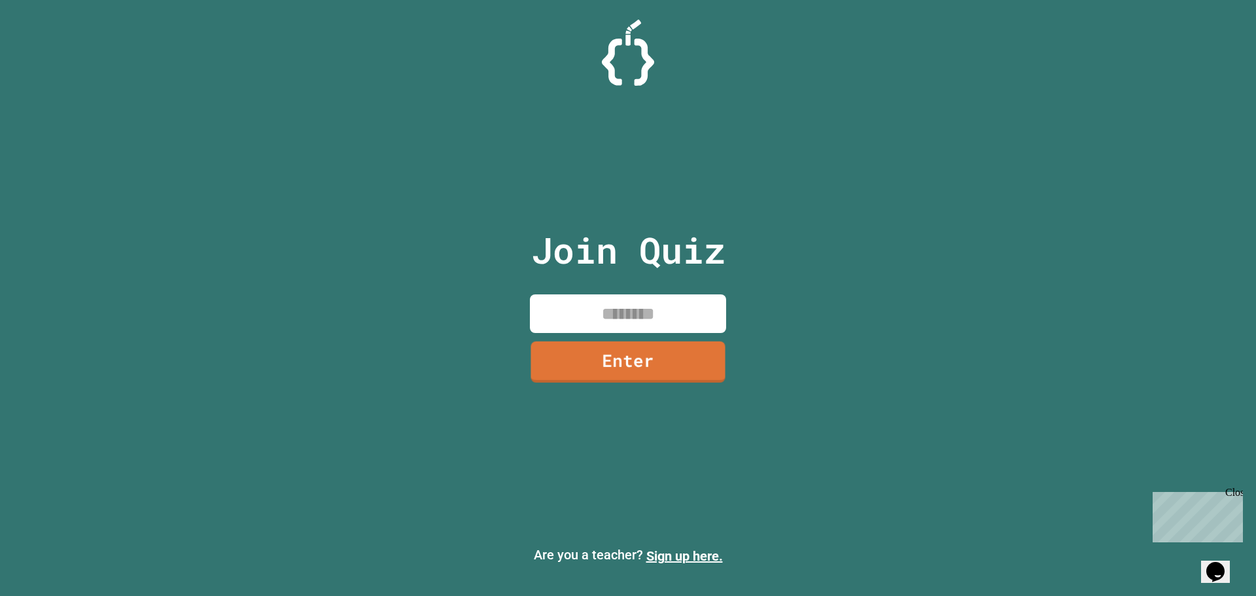
drag, startPoint x: 665, startPoint y: 316, endPoint x: 652, endPoint y: 315, distance: 13.2
click at [659, 315] on input at bounding box center [628, 313] width 196 height 39
type input "********"
click at [586, 359] on link "Enter" at bounding box center [628, 360] width 198 height 43
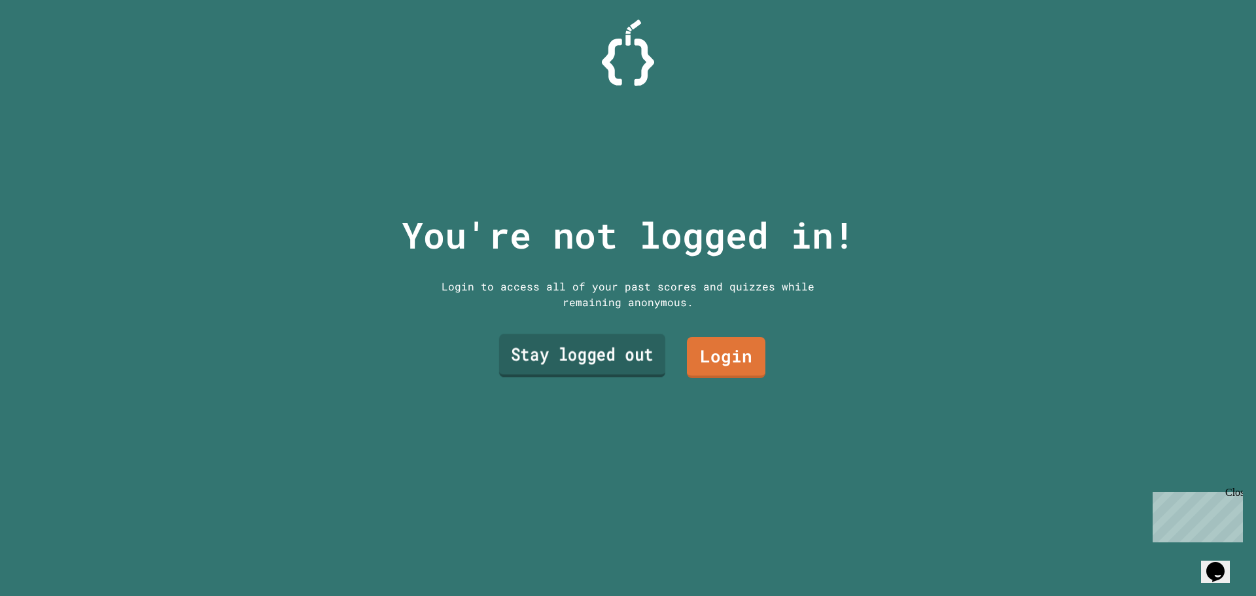
click at [597, 353] on link "Stay logged out" at bounding box center [582, 355] width 166 height 43
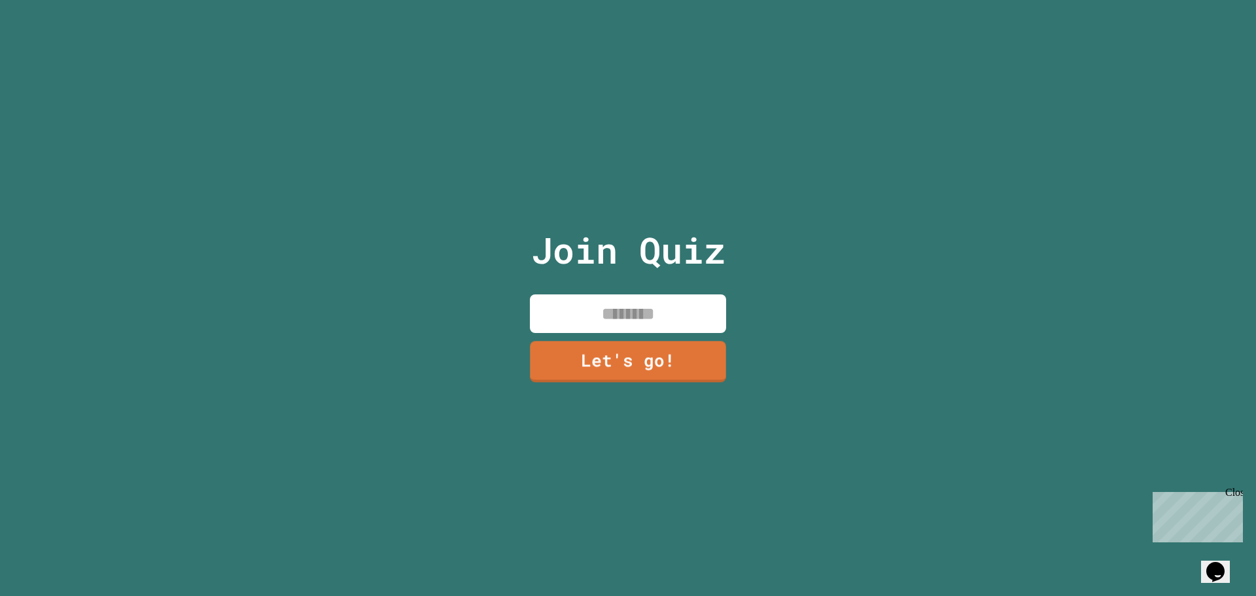
click at [616, 300] on input at bounding box center [628, 313] width 196 height 39
type input "*****"
click at [647, 350] on link "Let's go!" at bounding box center [628, 361] width 198 height 42
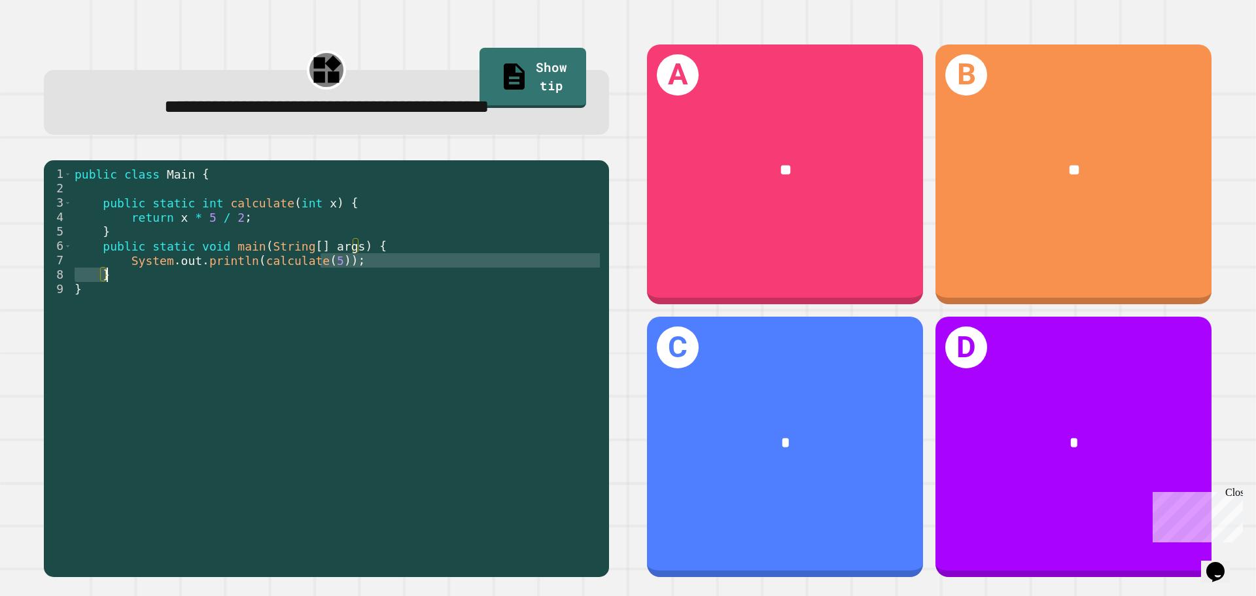
drag, startPoint x: 258, startPoint y: 256, endPoint x: 231, endPoint y: 277, distance: 34.4
click at [231, 277] on div "public class Main { public static int calculate ( int x ) { return x * 5 / 2 ; …" at bounding box center [337, 368] width 531 height 403
click at [300, 307] on div "public class Main { public static int calculate ( int x ) { return x * 5 / 2 ; …" at bounding box center [337, 368] width 531 height 403
drag, startPoint x: 297, startPoint y: 270, endPoint x: 281, endPoint y: 263, distance: 17.9
click at [252, 268] on div "public class Main { public static int calculate ( int x ) { return x * 5 / 2 ; …" at bounding box center [337, 368] width 531 height 403
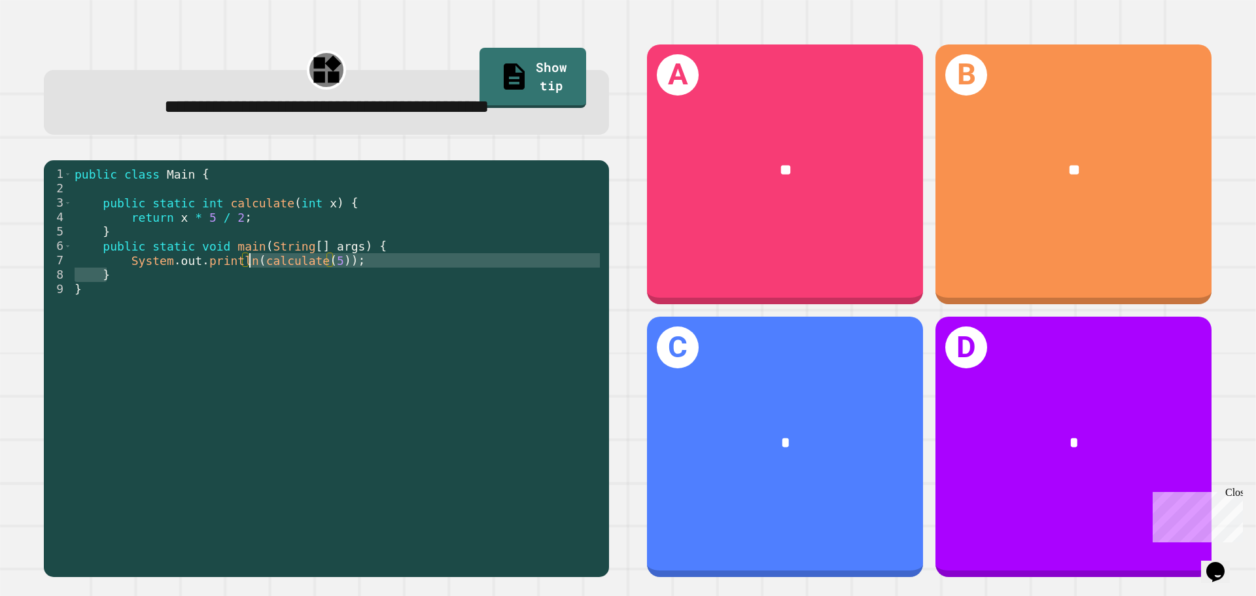
click at [290, 260] on div "public class Main { public static int calculate ( int x ) { return x * 5 / 2 ; …" at bounding box center [337, 354] width 531 height 374
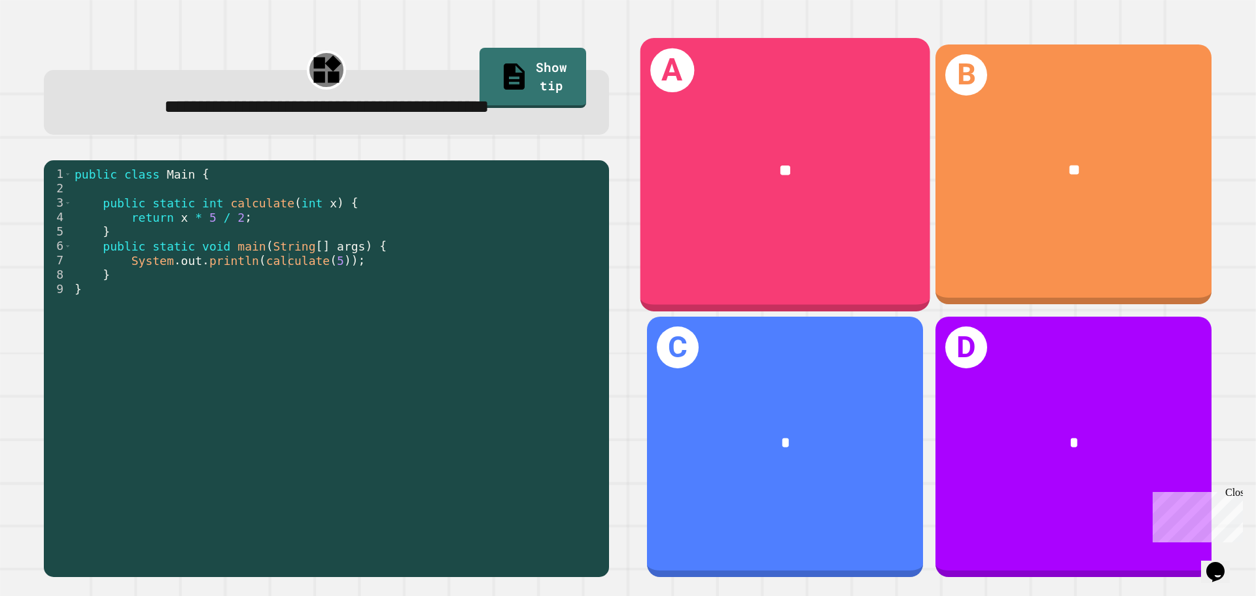
click at [832, 224] on div "A **" at bounding box center [786, 174] width 290 height 273
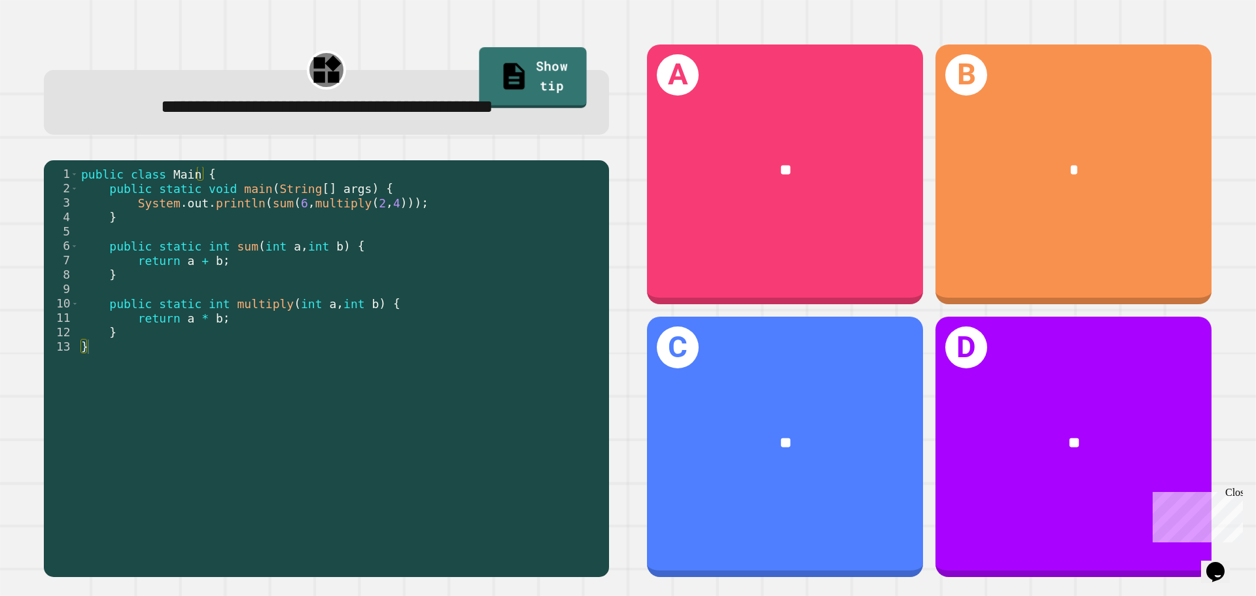
click at [516, 76] on link "Show tip" at bounding box center [532, 77] width 107 height 61
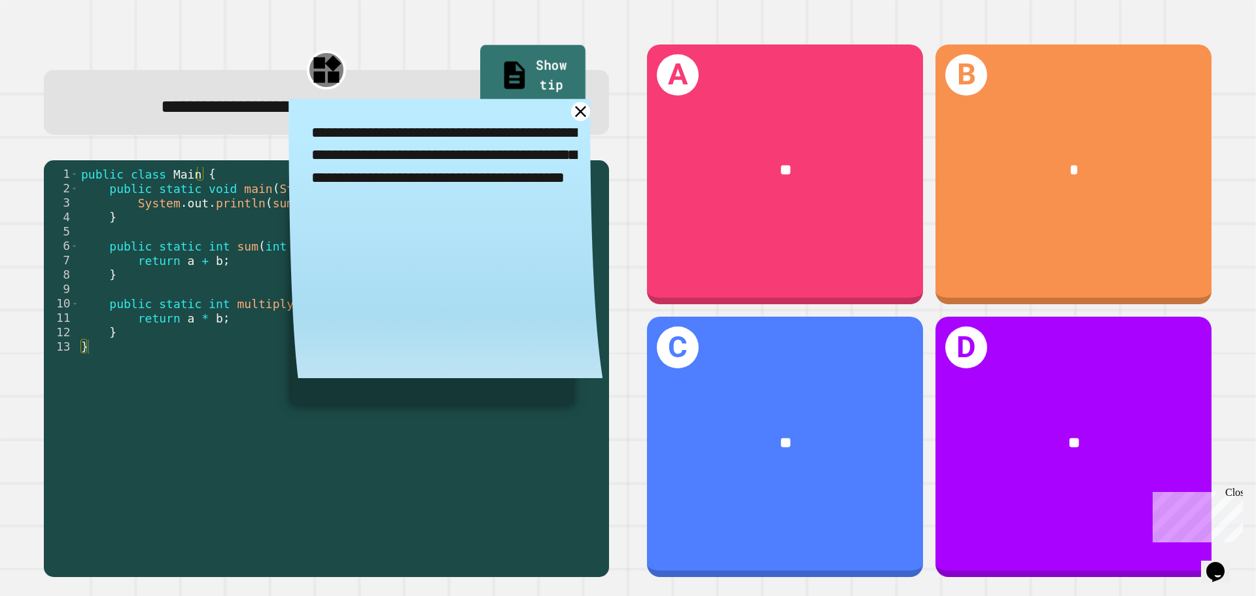
click at [541, 58] on link "Show tip" at bounding box center [532, 76] width 105 height 63
click at [571, 122] on icon at bounding box center [581, 111] width 20 height 20
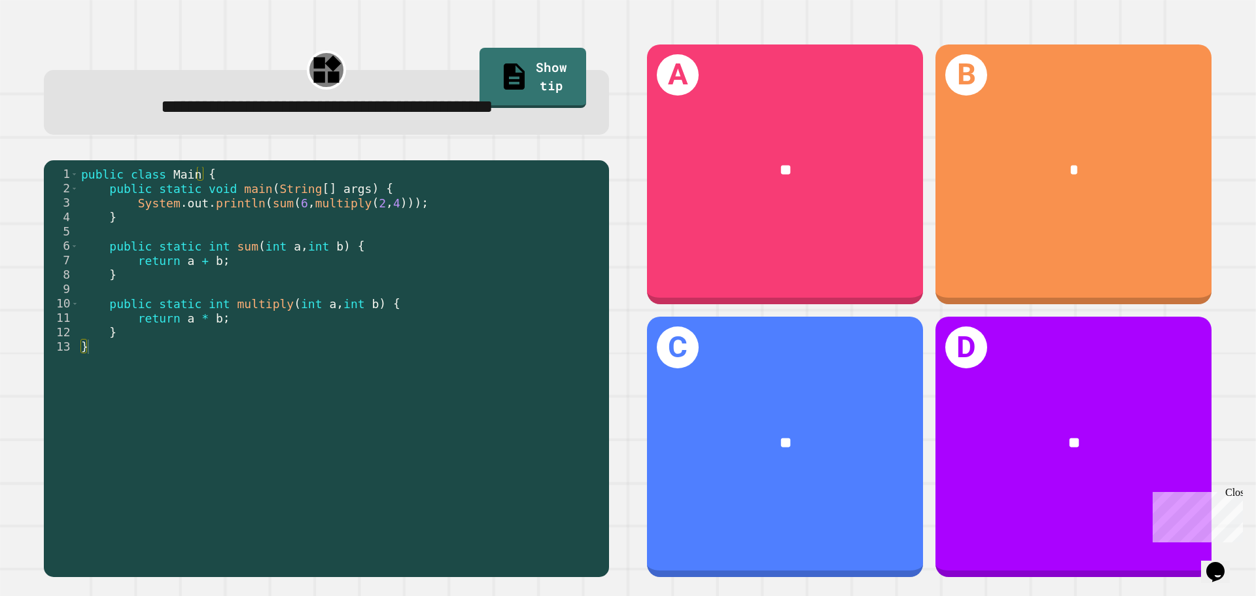
click at [654, 186] on div "**" at bounding box center [785, 171] width 276 height 84
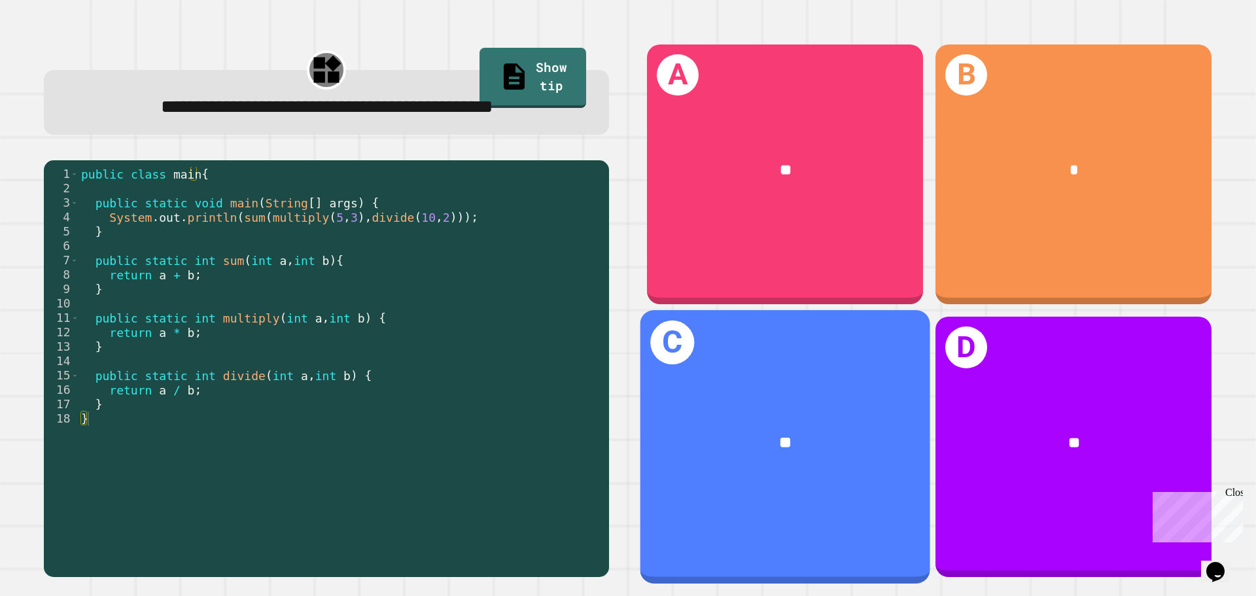
click at [832, 481] on div "C **" at bounding box center [786, 446] width 290 height 273
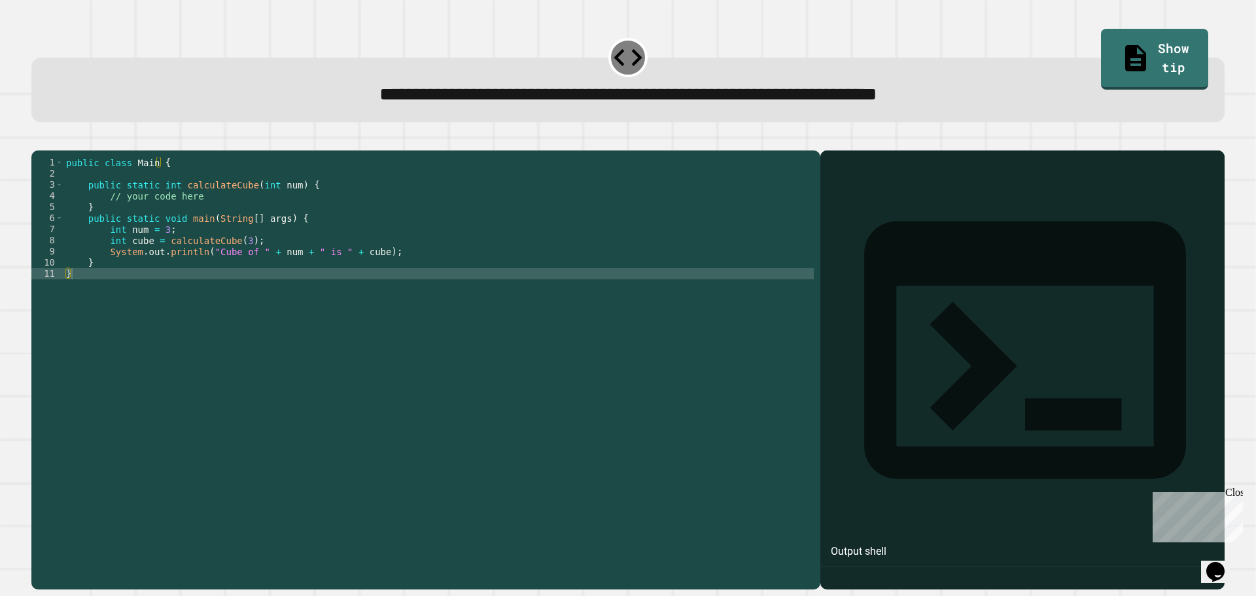
click at [63, 140] on div at bounding box center [627, 143] width 1193 height 16
click at [38, 140] on icon "button" at bounding box center [38, 140] width 0 height 0
